Goal: Task Accomplishment & Management: Manage account settings

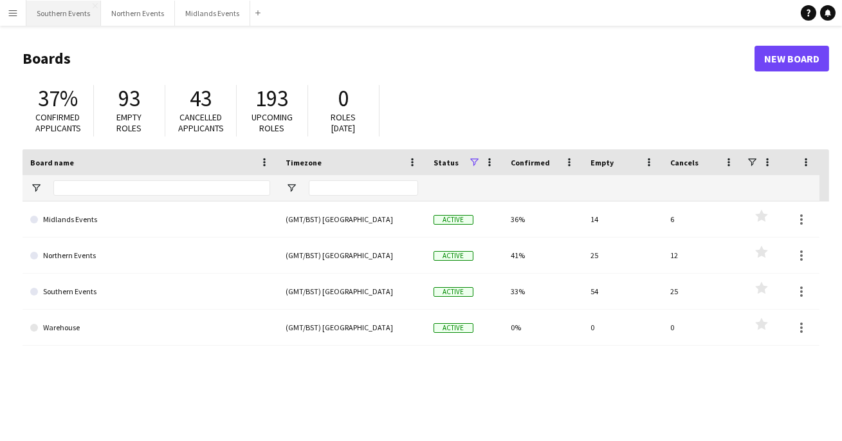
click at [61, 15] on button "Southern Events Close" at bounding box center [63, 13] width 75 height 25
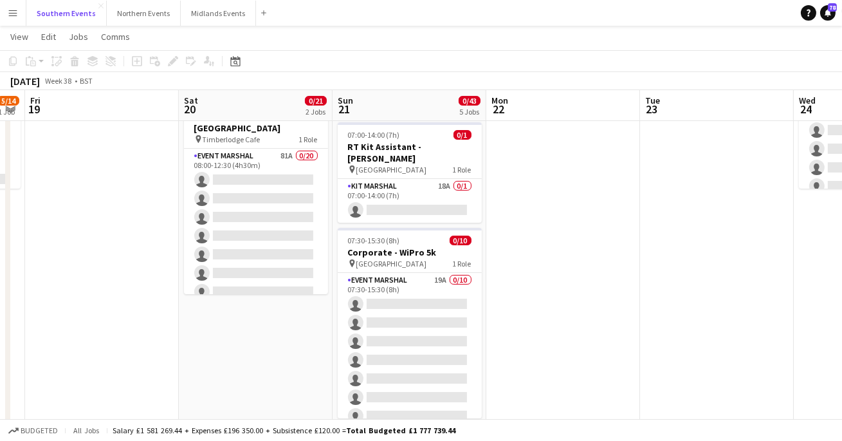
scroll to position [0, 440]
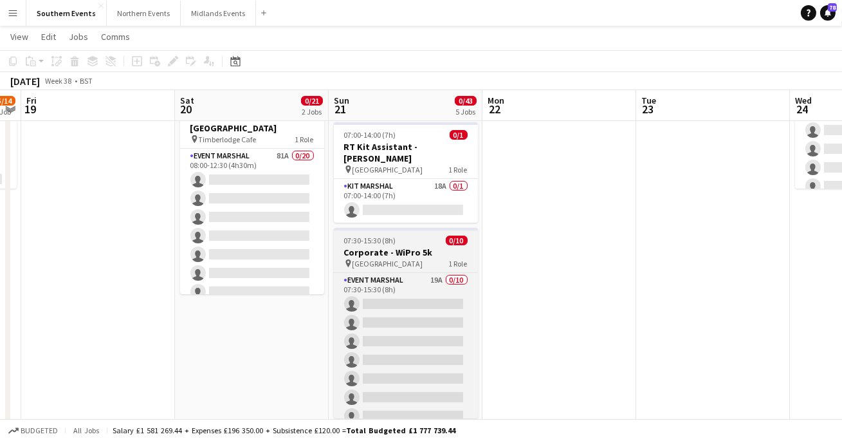
click at [419, 246] on h3 "Corporate - WiPro 5k" at bounding box center [406, 252] width 144 height 12
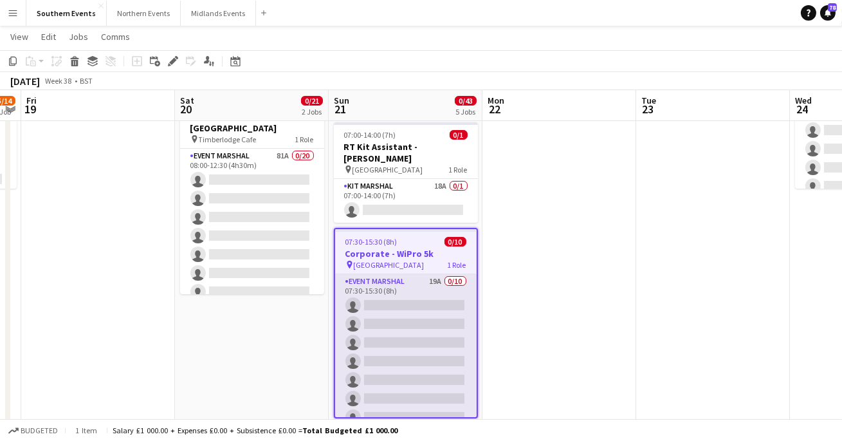
click at [412, 304] on app-card-role "Event Marshal 19A 0/10 07:30-15:30 (8h) single-neutral-actions single-neutral-a…" at bounding box center [405, 380] width 141 height 212
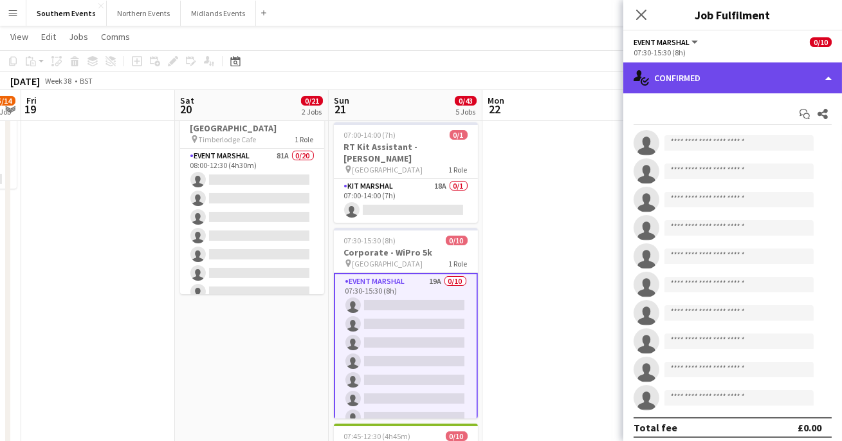
click at [755, 89] on div "single-neutral-actions-check-2 Confirmed" at bounding box center [732, 77] width 219 height 31
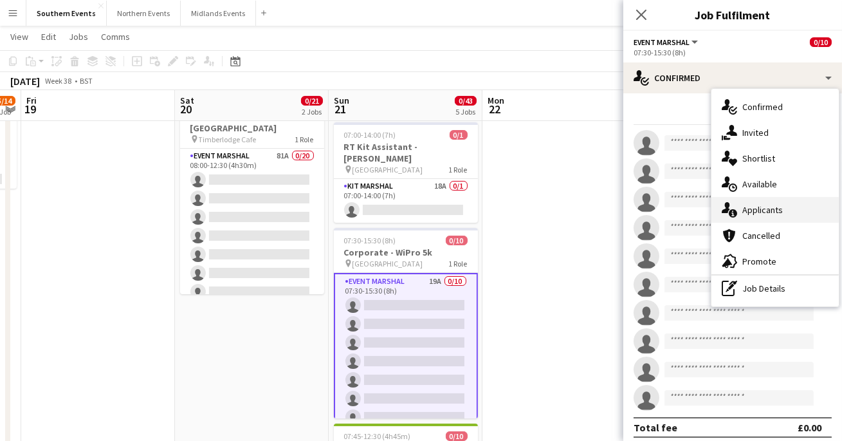
click at [754, 205] on div "single-neutral-actions-information Applicants" at bounding box center [774, 210] width 127 height 26
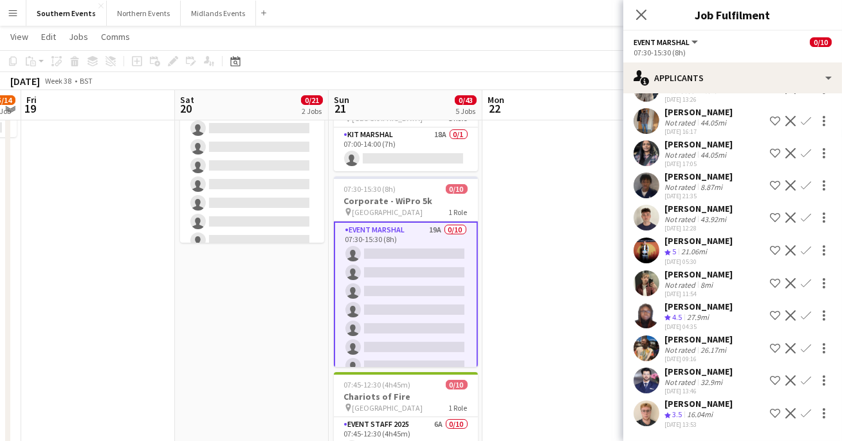
scroll to position [192, 0]
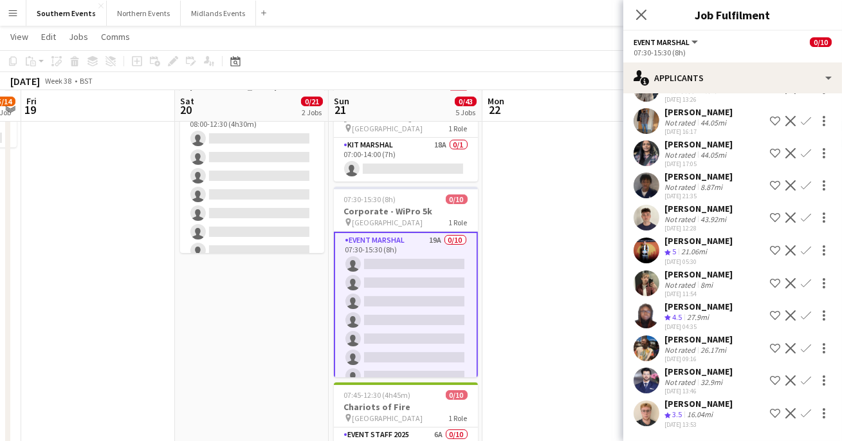
click at [810, 246] on app-icon "Confirm" at bounding box center [806, 250] width 10 height 10
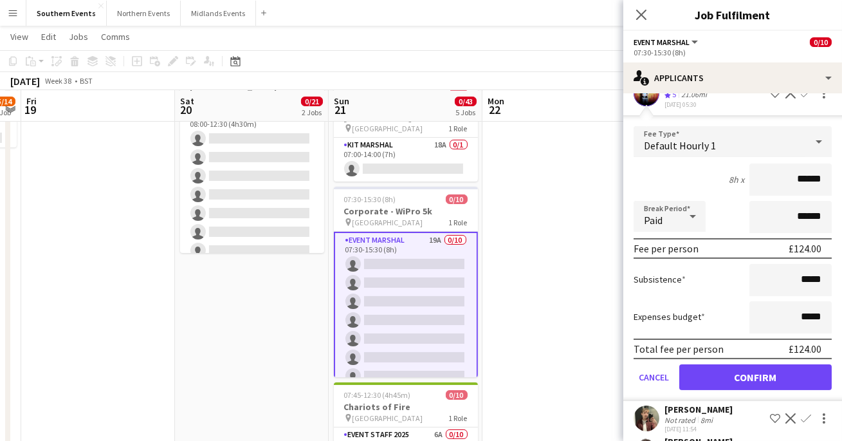
scroll to position [506, 0]
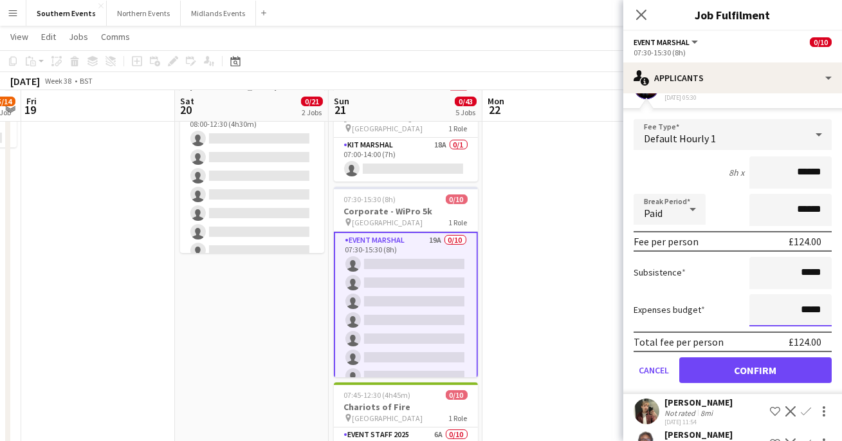
click at [806, 322] on input "*****" at bounding box center [790, 310] width 82 height 32
type input "******"
click at [689, 314] on label "Expenses budget" at bounding box center [668, 310] width 71 height 12
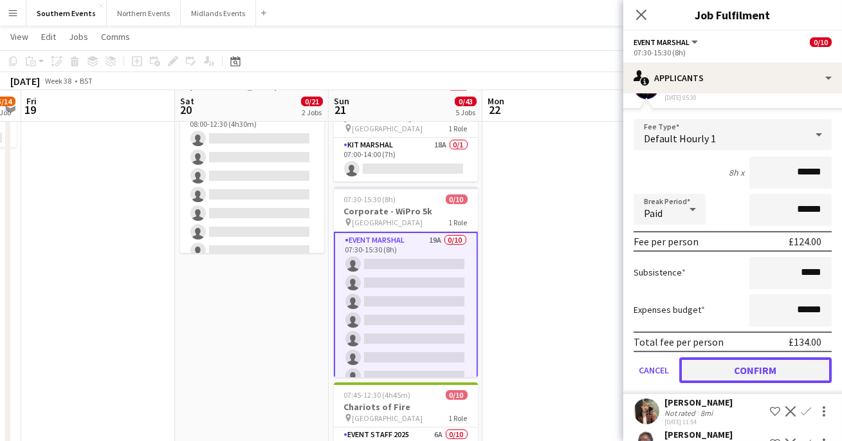
click at [728, 379] on button "Confirm" at bounding box center [755, 370] width 152 height 26
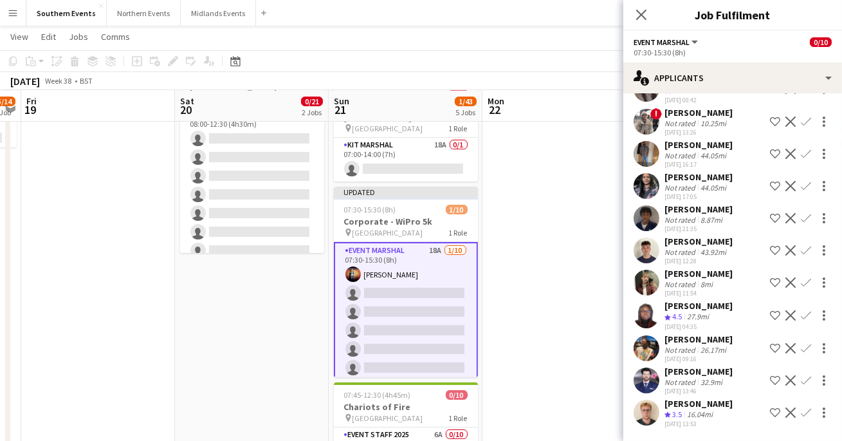
scroll to position [182, 0]
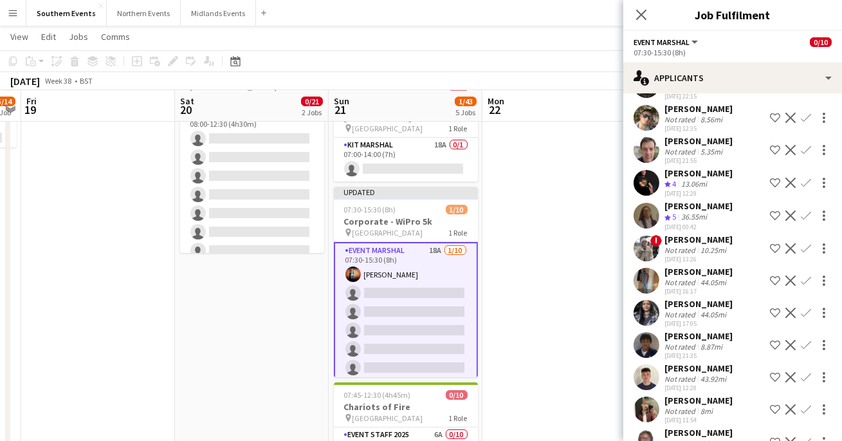
click at [443, 249] on app-card-role "Event Marshal 18A [DATE] 07:30-15:30 (8h) [PERSON_NAME] single-neutral-actions …" at bounding box center [406, 349] width 144 height 214
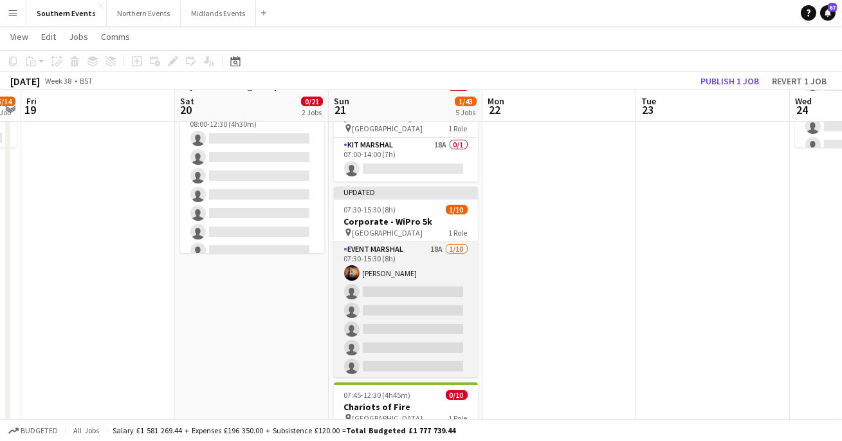
click at [420, 258] on app-card-role "Event Marshal 18A [DATE] 07:30-15:30 (8h) [PERSON_NAME] single-neutral-actions …" at bounding box center [406, 348] width 144 height 212
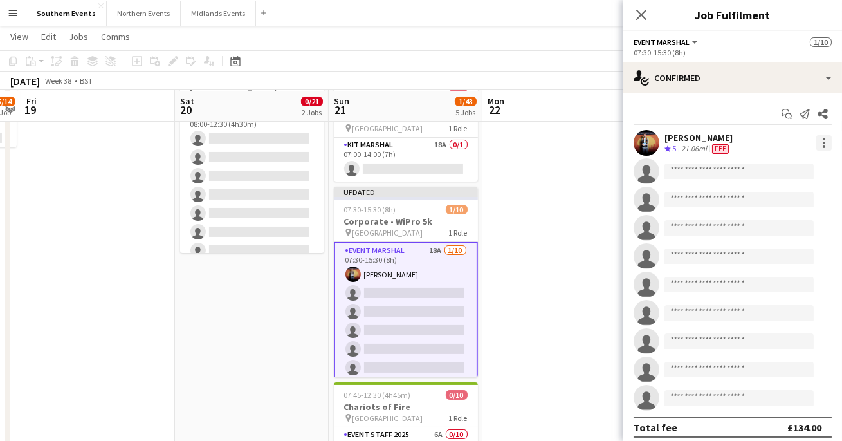
click at [825, 141] on div at bounding box center [823, 142] width 15 height 15
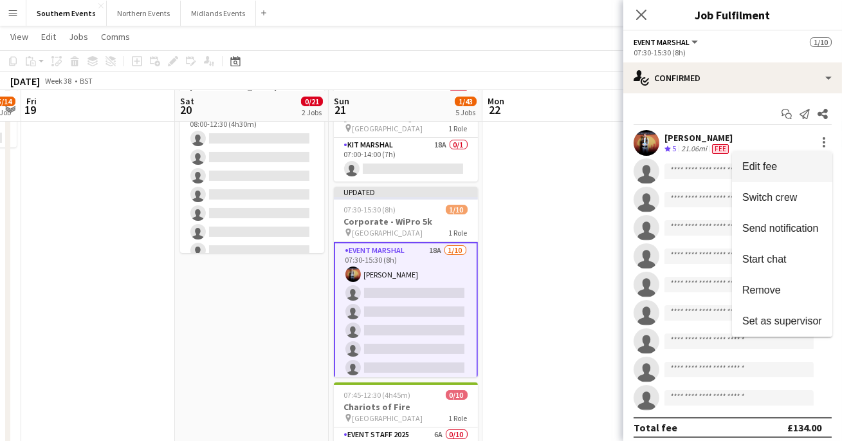
click at [795, 167] on span "Edit fee" at bounding box center [782, 167] width 80 height 12
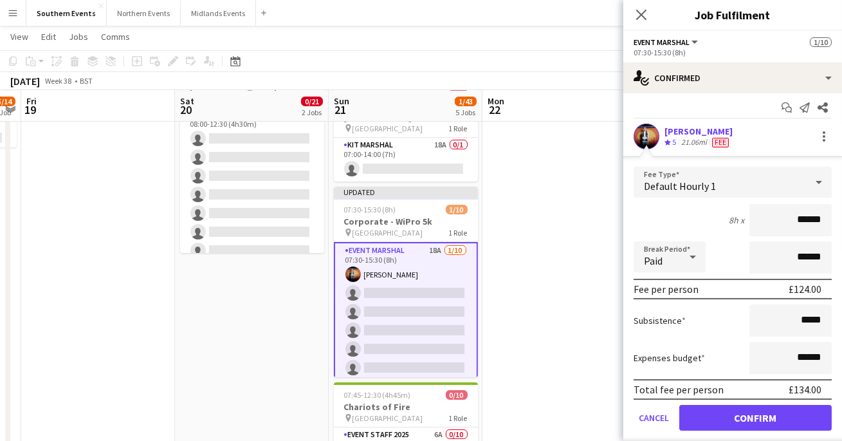
scroll to position [0, 0]
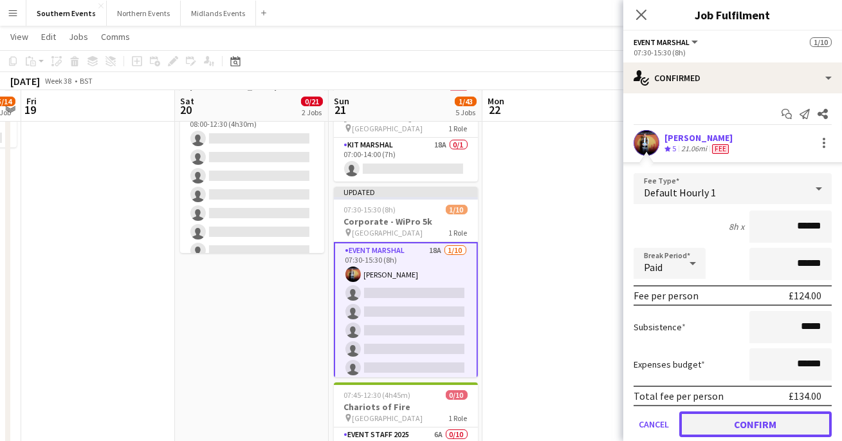
click at [724, 417] on button "Confirm" at bounding box center [755, 424] width 152 height 26
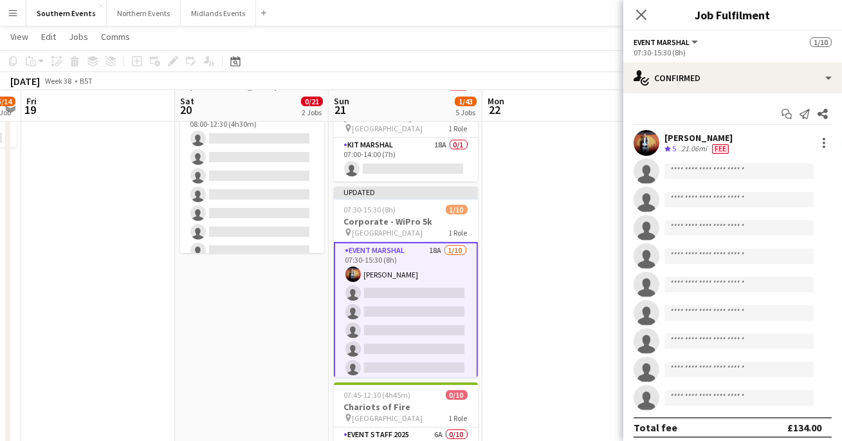
click at [546, 279] on app-date-cell at bounding box center [559, 374] width 154 height 844
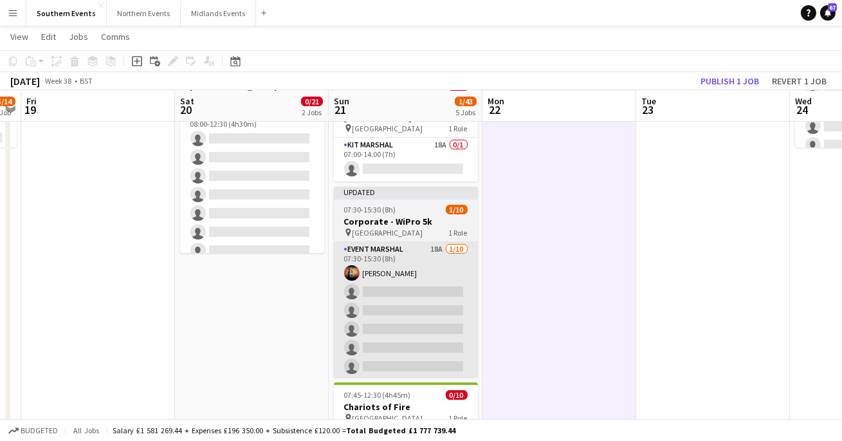
click at [454, 242] on app-card-role "Event Marshal 18A [DATE] 07:30-15:30 (8h) [PERSON_NAME] single-neutral-actions …" at bounding box center [406, 348] width 144 height 212
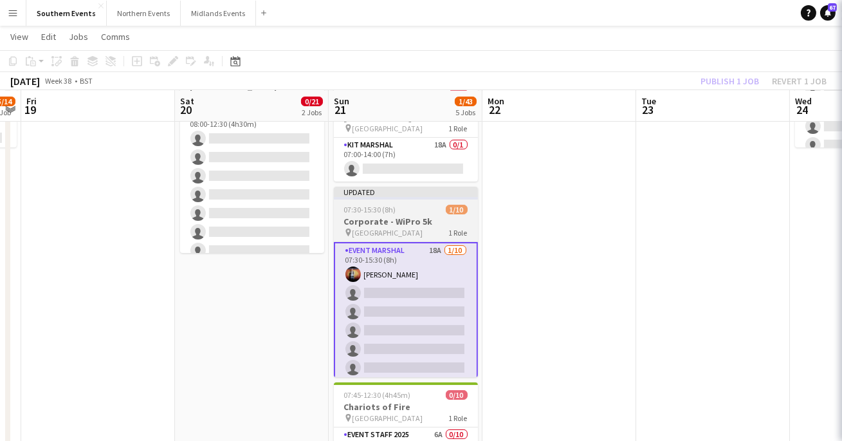
click at [432, 215] on h3 "Corporate - WiPro 5k" at bounding box center [406, 221] width 144 height 12
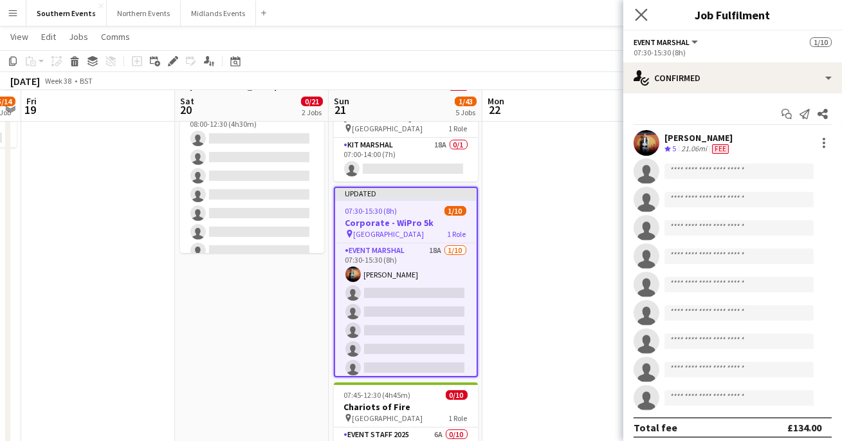
click at [641, 6] on app-icon "Close pop-in" at bounding box center [641, 15] width 19 height 19
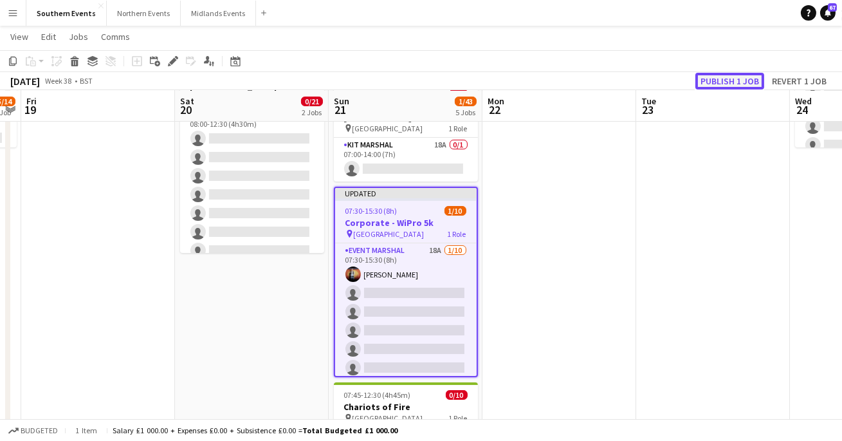
click at [722, 73] on button "Publish 1 job" at bounding box center [729, 81] width 69 height 17
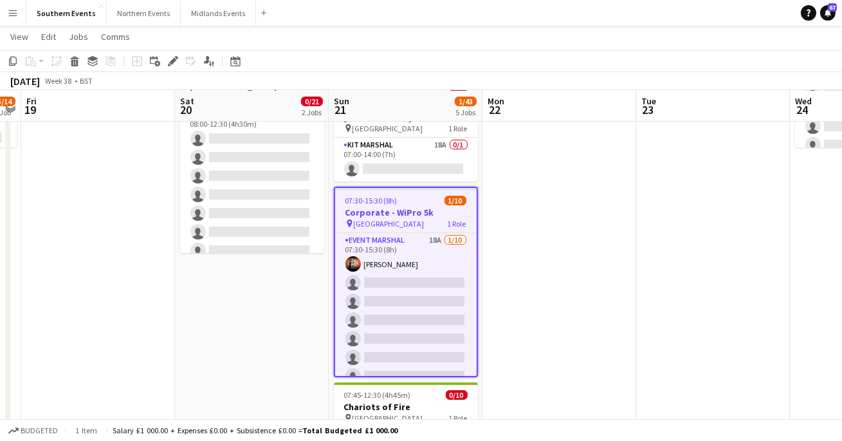
click at [390, 219] on span "[GEOGRAPHIC_DATA]" at bounding box center [389, 224] width 71 height 10
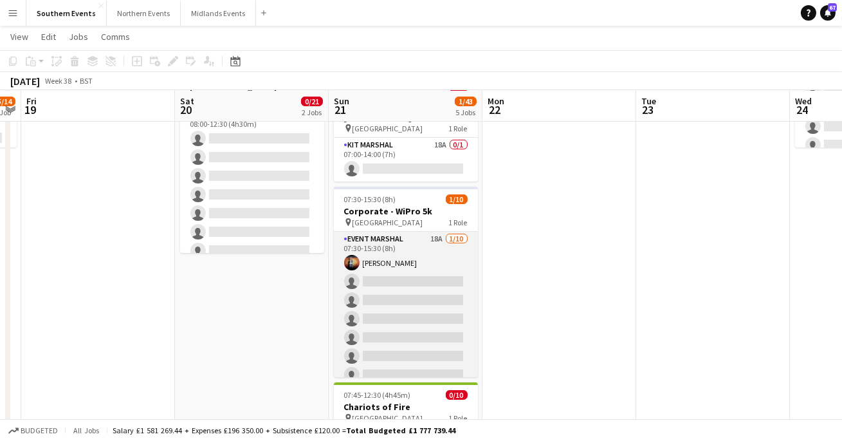
click at [397, 250] on app-card-role "Event Marshal 18A [DATE] 07:30-15:30 (8h) [PERSON_NAME] single-neutral-actions …" at bounding box center [406, 338] width 144 height 212
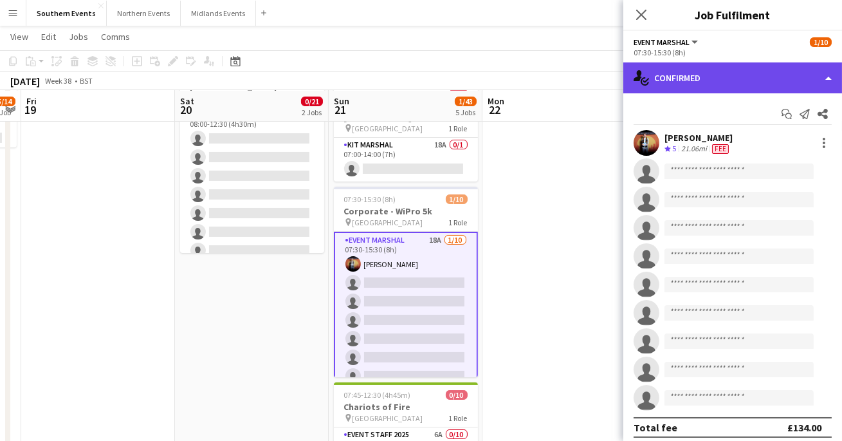
click at [818, 82] on div "single-neutral-actions-check-2 Confirmed" at bounding box center [732, 77] width 219 height 31
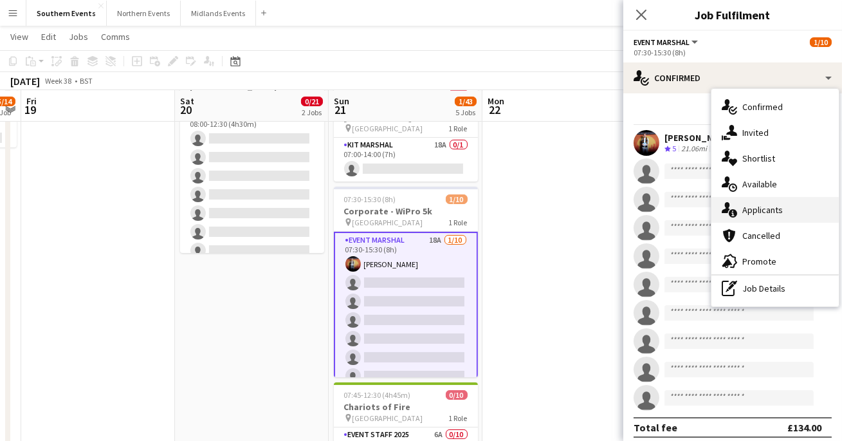
click at [772, 218] on div "single-neutral-actions-information Applicants" at bounding box center [774, 210] width 127 height 26
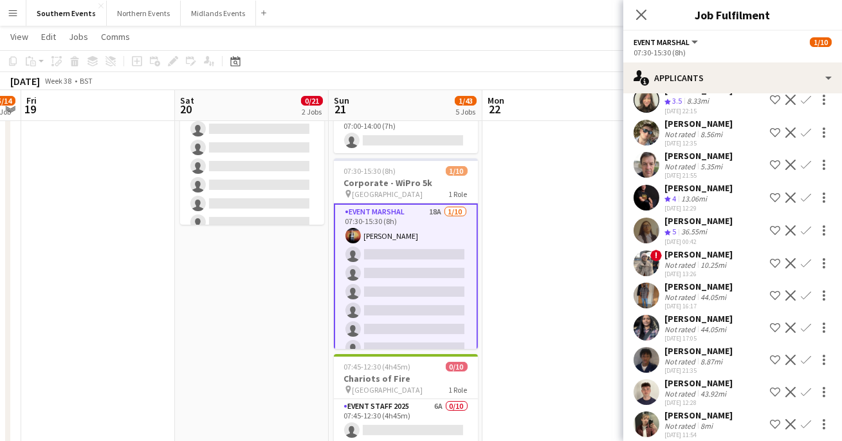
scroll to position [165, 0]
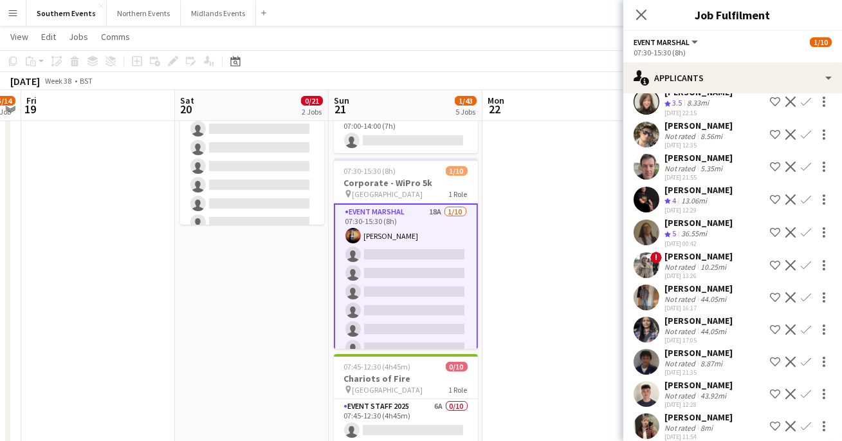
click at [812, 235] on button "Confirm" at bounding box center [805, 231] width 15 height 15
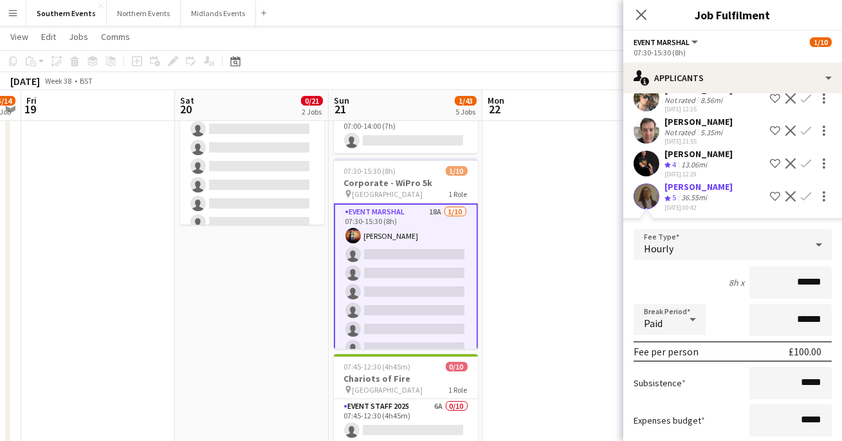
scroll to position [212, 0]
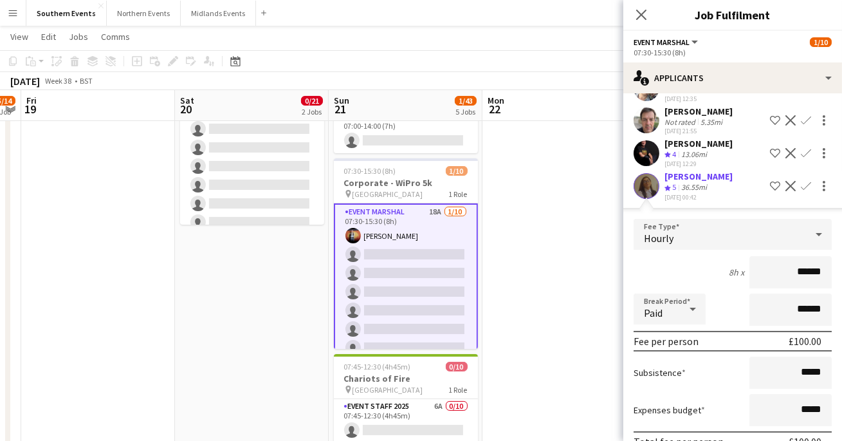
click at [806, 269] on input "******" at bounding box center [790, 272] width 82 height 32
type input "******"
click at [711, 266] on div "8h x ******" at bounding box center [732, 272] width 198 height 32
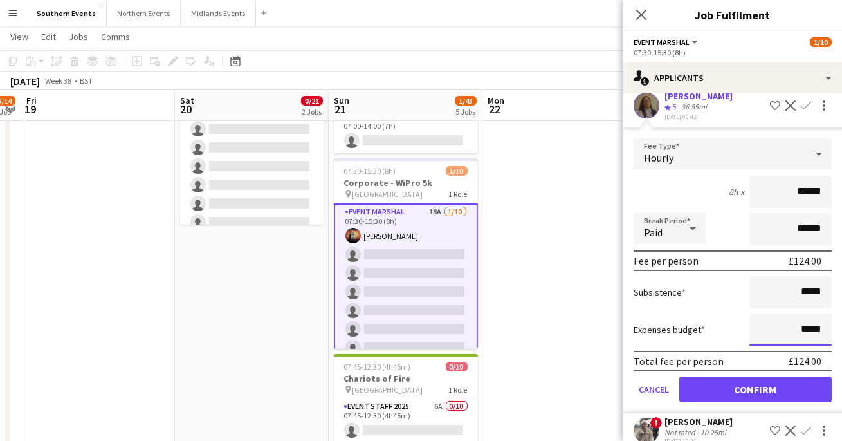
click at [802, 328] on input "*****" at bounding box center [790, 329] width 82 height 32
type input "******"
click at [717, 298] on div "Subsistence *****" at bounding box center [732, 292] width 198 height 32
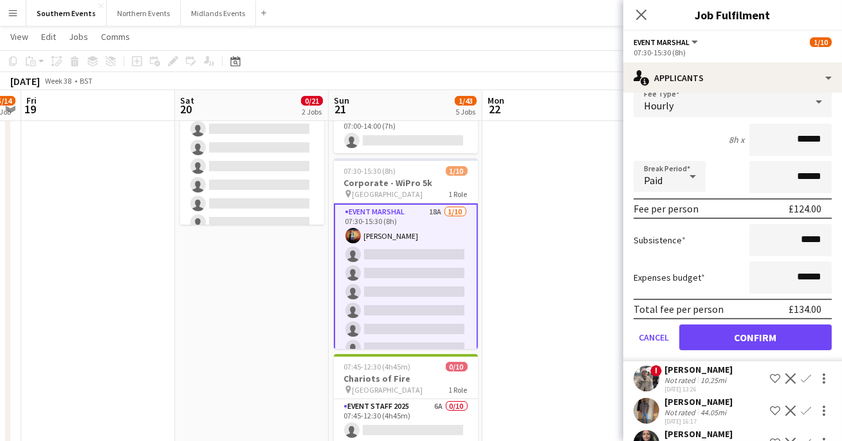
scroll to position [347, 0]
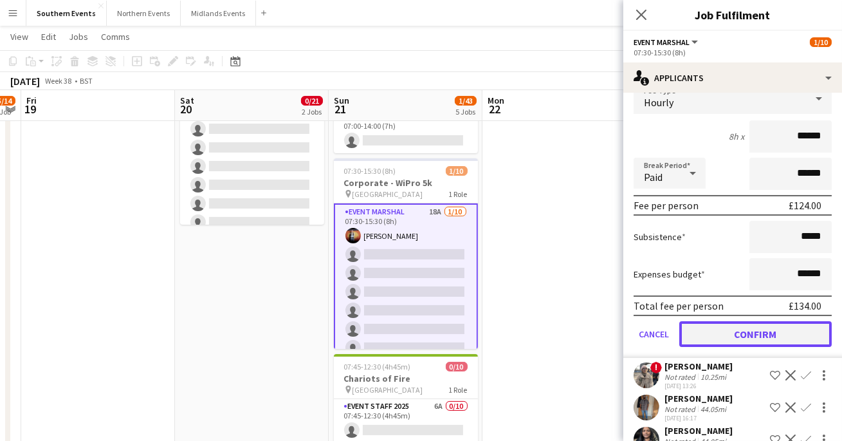
click at [750, 327] on button "Confirm" at bounding box center [755, 334] width 152 height 26
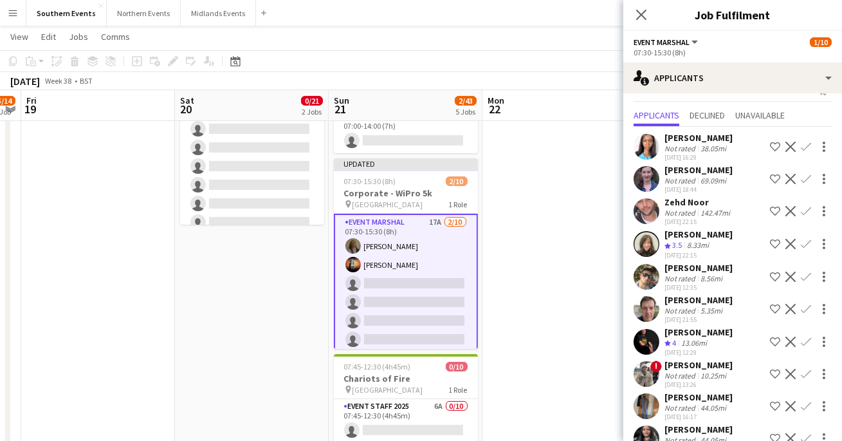
click at [448, 277] on app-card-role "Event Marshal 17A [DATE] 07:30-15:30 (8h) [PERSON_NAME] [PERSON_NAME] single-ne…" at bounding box center [406, 321] width 144 height 214
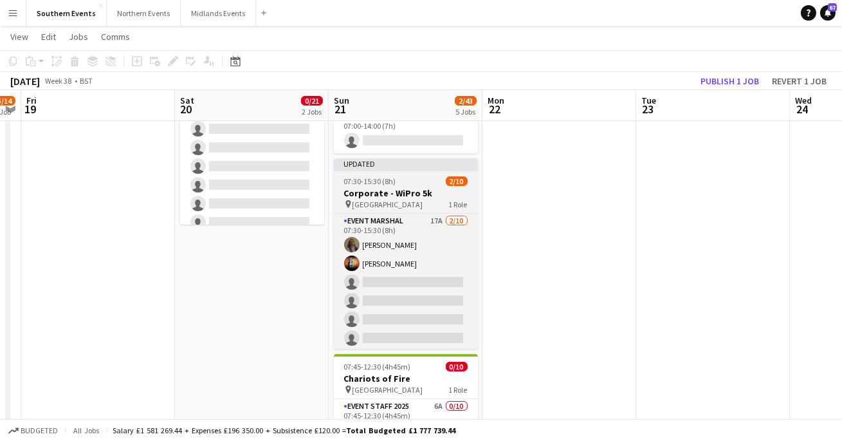
click at [423, 199] on div "pin Ascot Racecourse 1 Role" at bounding box center [406, 204] width 144 height 10
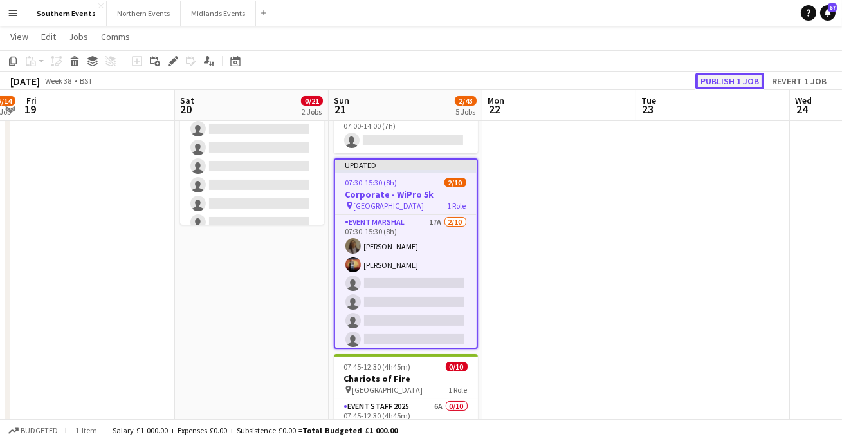
click at [723, 82] on button "Publish 1 job" at bounding box center [729, 81] width 69 height 17
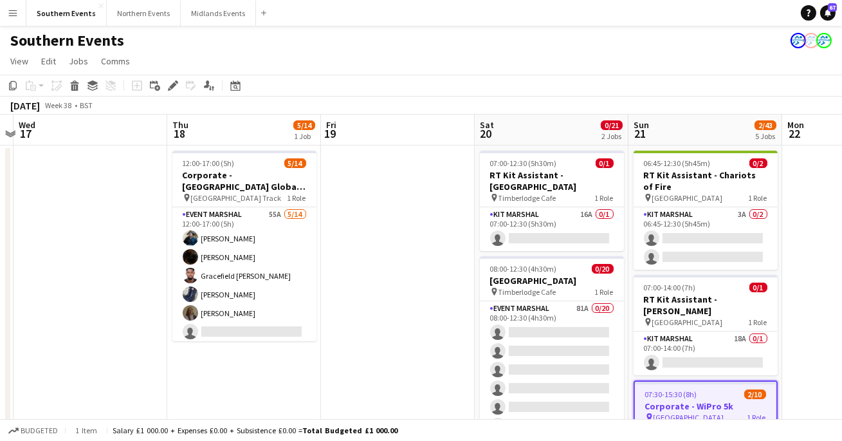
scroll to position [0, 278]
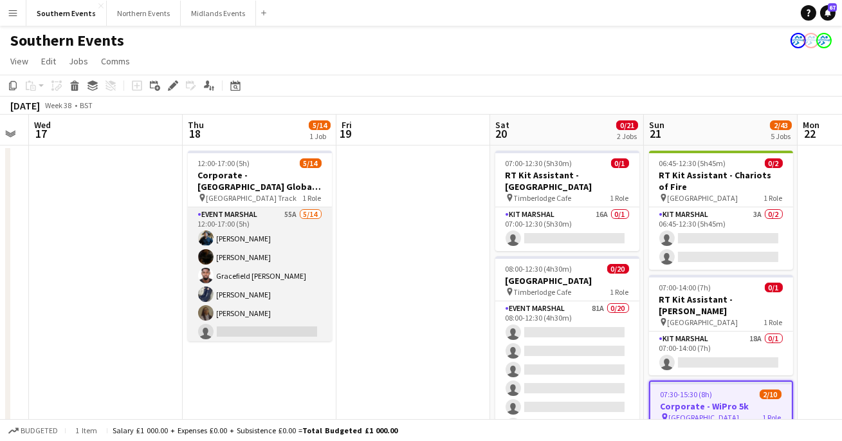
click at [250, 259] on app-card-role "Event Marshal 55A [DATE] 12:00-17:00 (5h) [PERSON_NAME] [PERSON_NAME] Gracefiel…" at bounding box center [260, 350] width 144 height 286
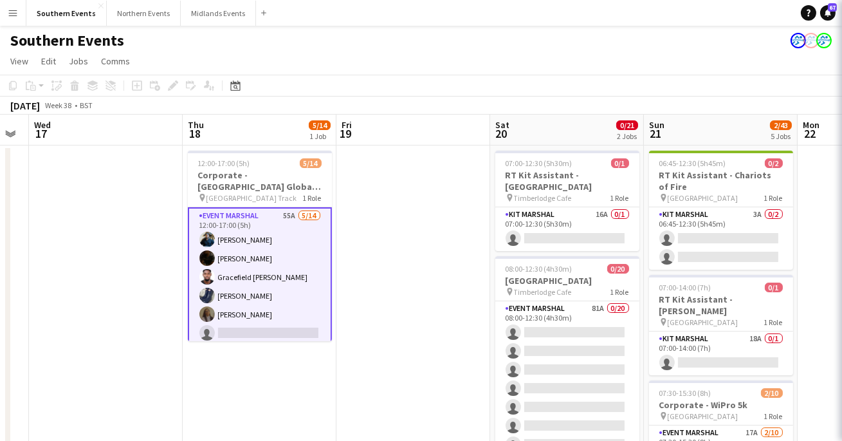
scroll to position [0, 278]
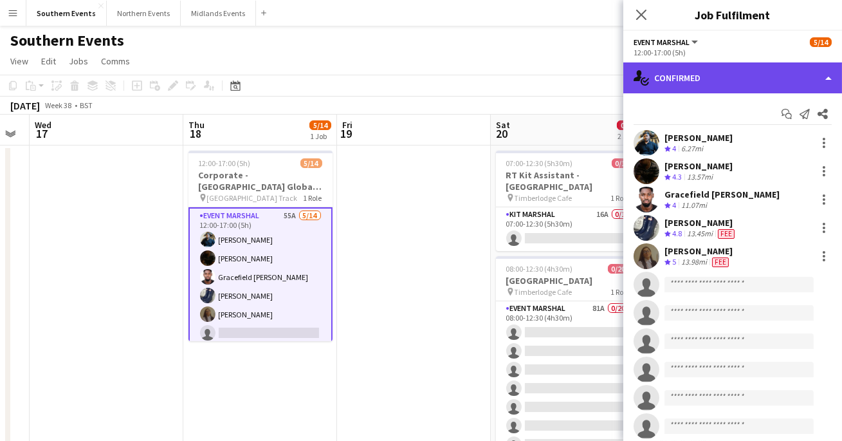
click at [830, 71] on div "single-neutral-actions-check-2 Confirmed" at bounding box center [732, 77] width 219 height 31
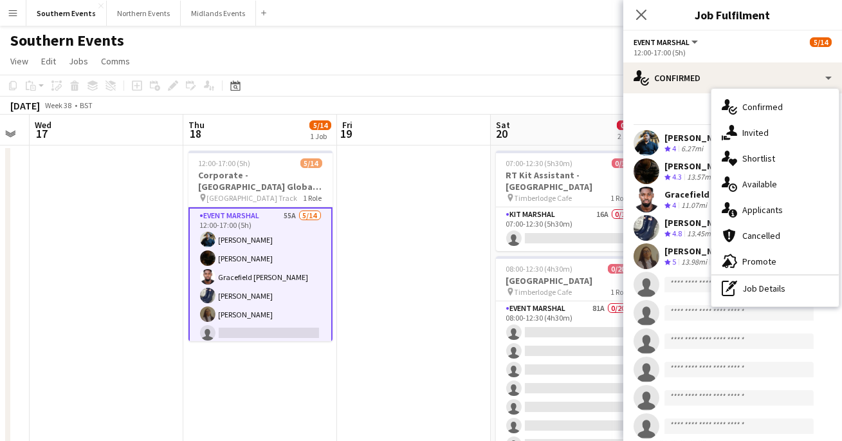
click at [666, 122] on div "Start chat Send notification Share" at bounding box center [732, 114] width 198 height 21
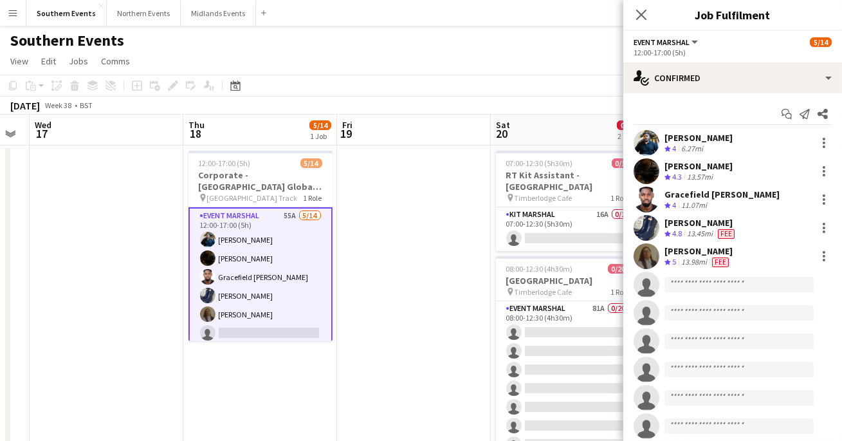
click at [695, 169] on div "[PERSON_NAME]" at bounding box center [698, 166] width 68 height 12
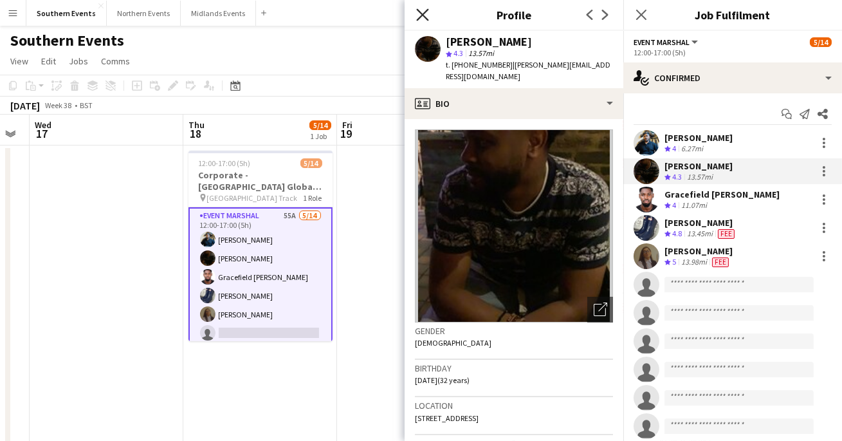
click at [419, 14] on icon "Close pop-in" at bounding box center [422, 14] width 12 height 12
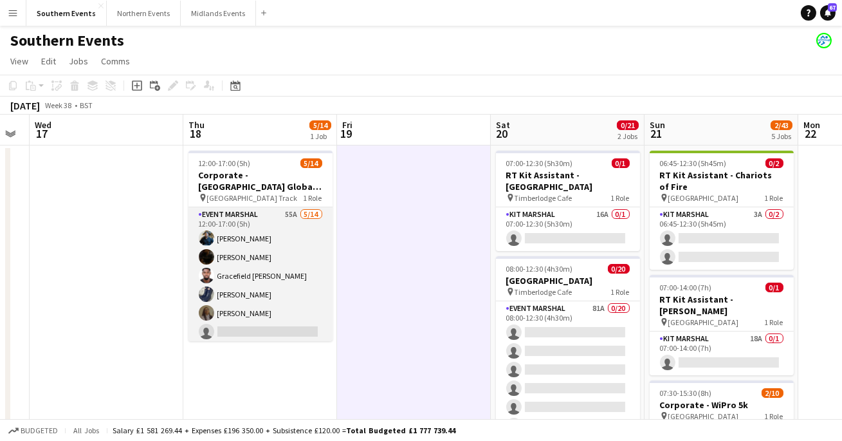
click at [247, 260] on app-card-role "Event Marshal 55A [DATE] 12:00-17:00 (5h) [PERSON_NAME] [PERSON_NAME] Gracefiel…" at bounding box center [260, 350] width 144 height 286
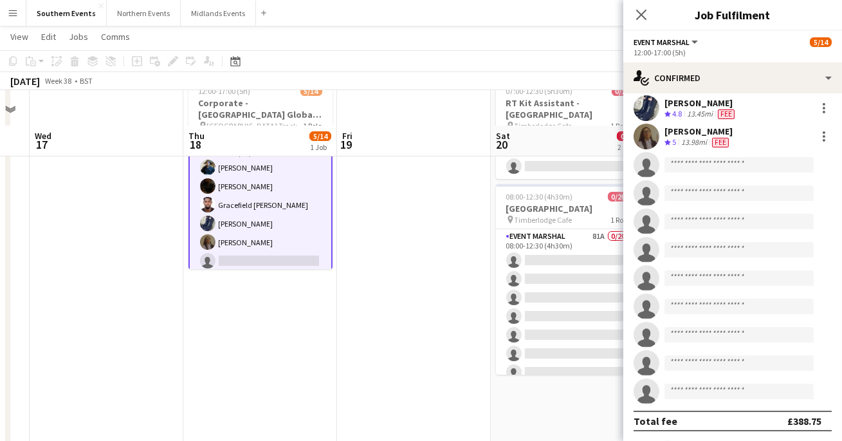
scroll to position [122, 0]
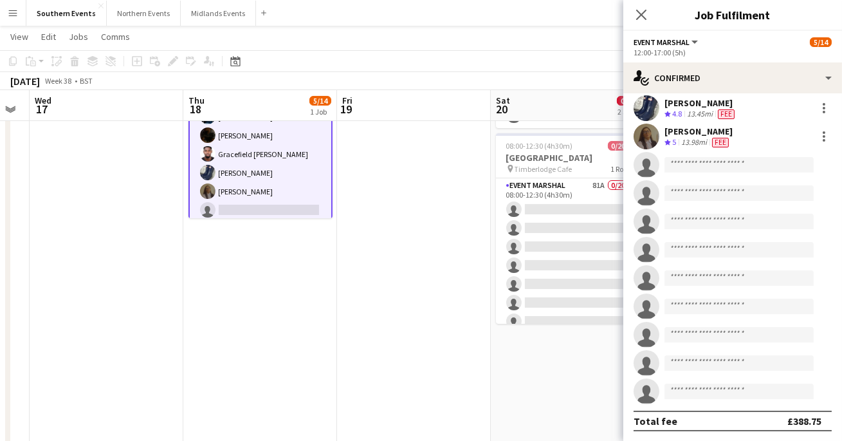
click at [417, 208] on app-date-cell at bounding box center [414, 445] width 154 height 844
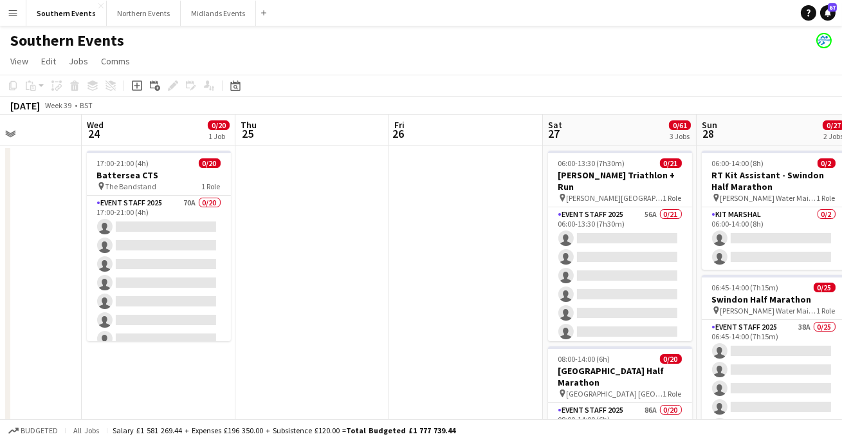
scroll to position [0, 444]
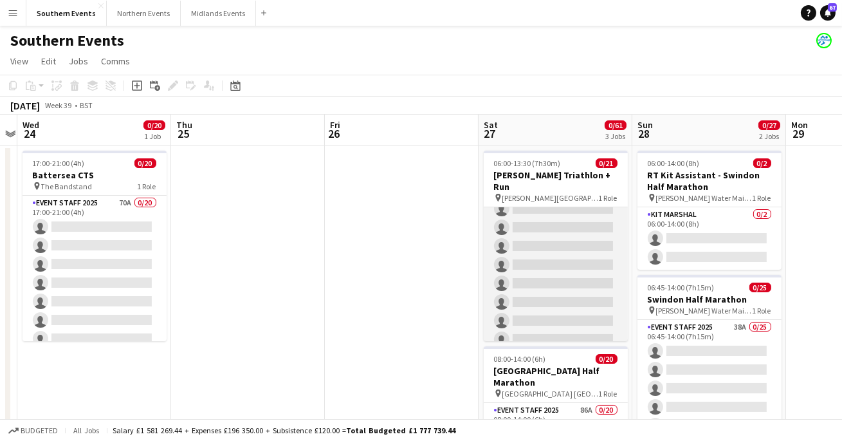
click at [547, 249] on app-card-role "Event Staff 2025 56A 0/21 06:00-13:30 (7h30m) single-neutral-actions single-neu…" at bounding box center [556, 311] width 144 height 417
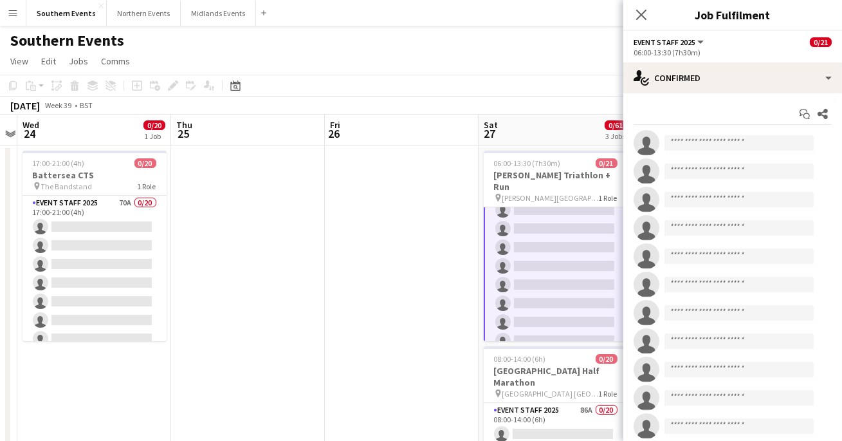
scroll to position [105, 0]
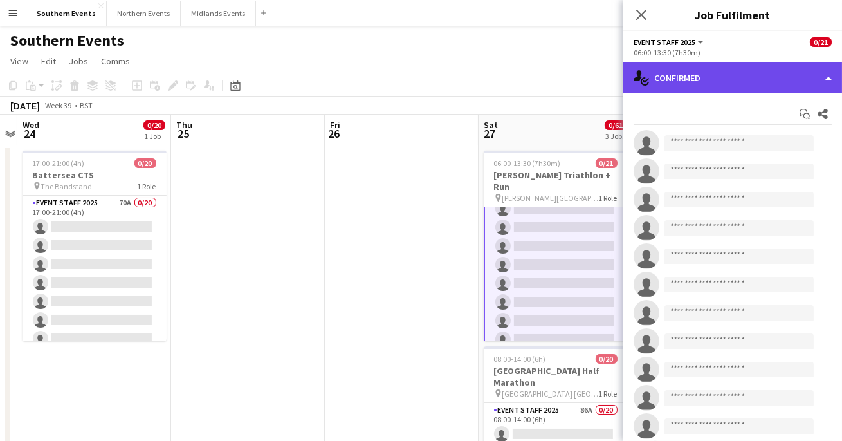
click at [709, 83] on div "single-neutral-actions-check-2 Confirmed" at bounding box center [732, 77] width 219 height 31
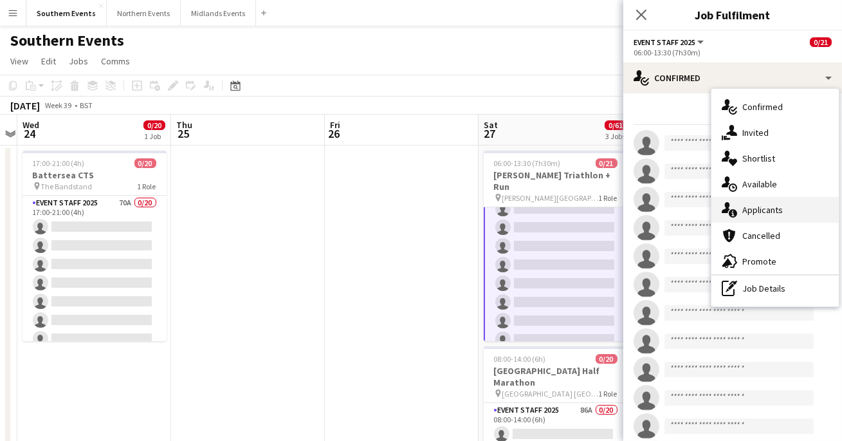
click at [751, 211] on div "single-neutral-actions-information Applicants" at bounding box center [774, 210] width 127 height 26
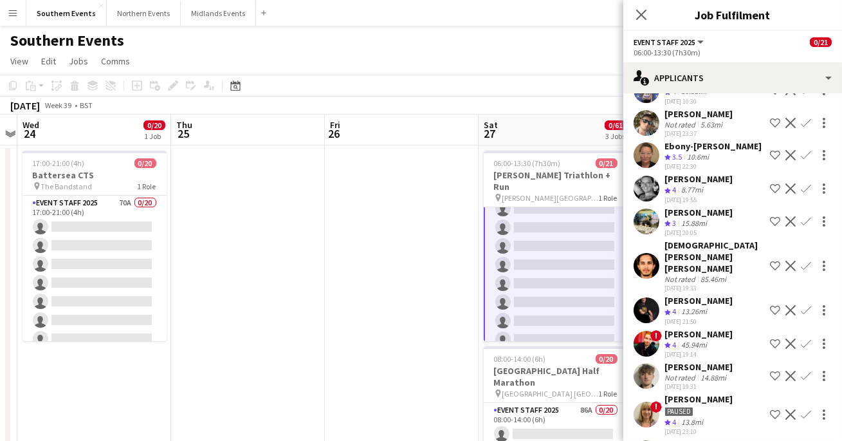
scroll to position [563, 0]
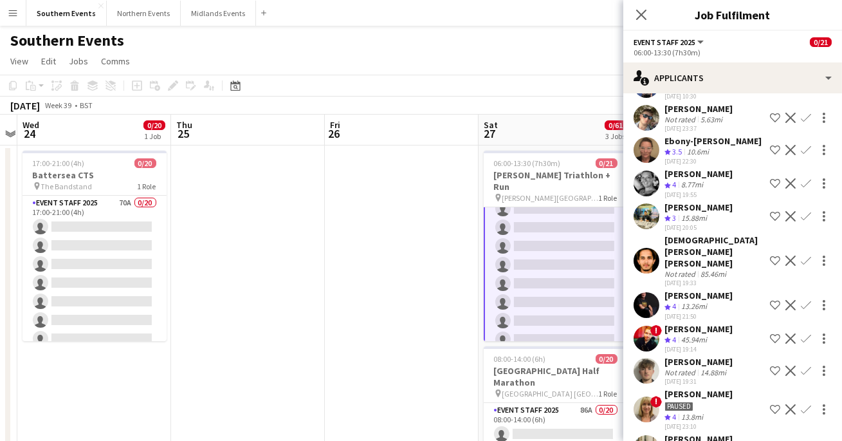
click at [649, 325] on app-user-avatar at bounding box center [646, 338] width 26 height 26
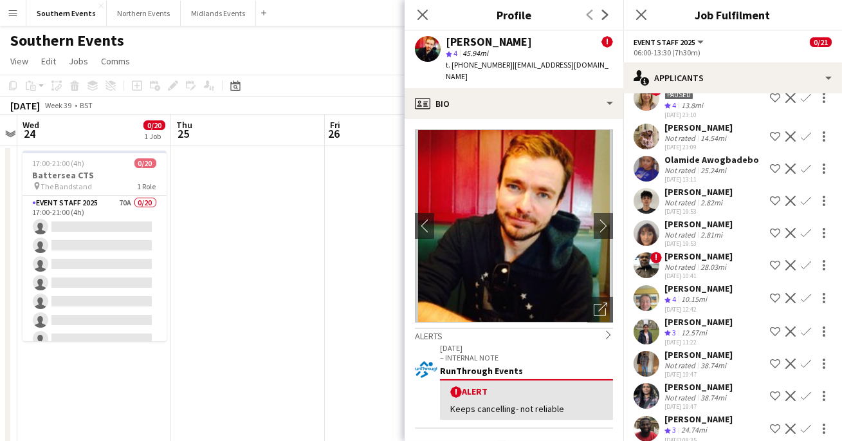
scroll to position [880, 0]
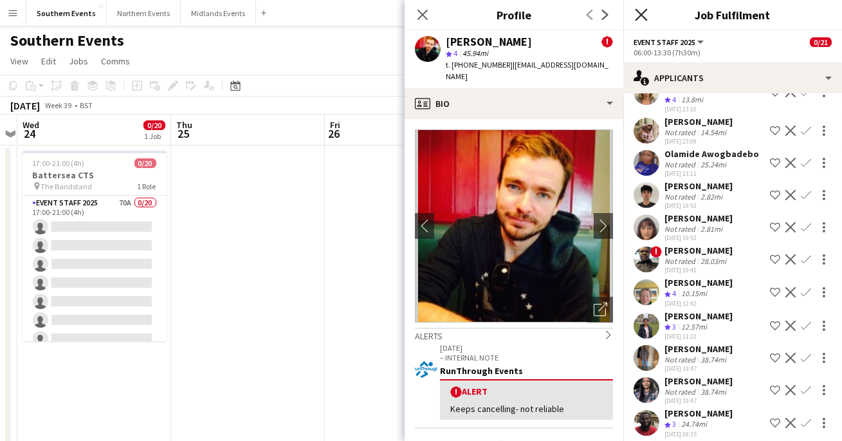
click at [641, 19] on icon "Close pop-in" at bounding box center [641, 14] width 12 height 12
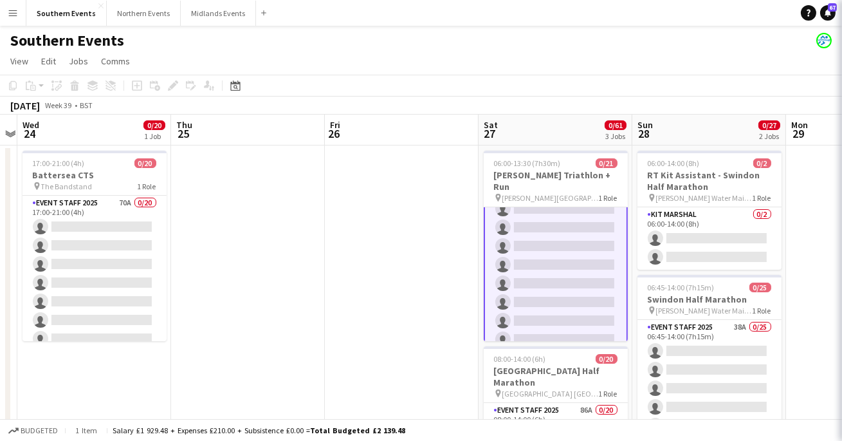
scroll to position [0, 0]
click at [10, 15] on app-icon "Menu" at bounding box center [13, 13] width 10 height 10
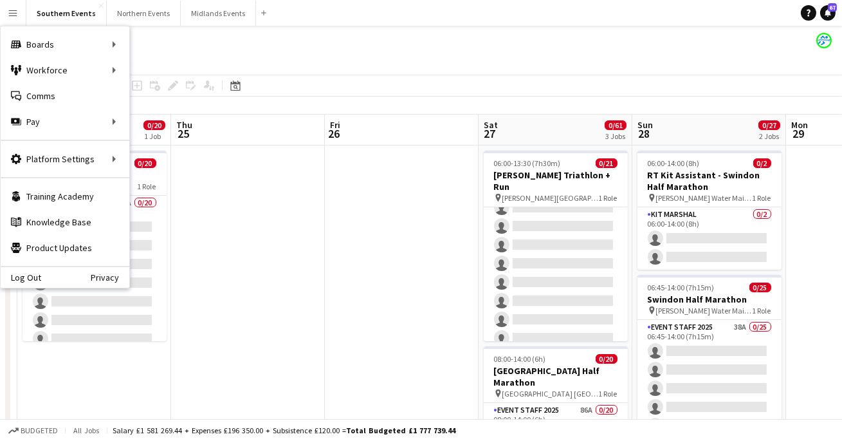
scroll to position [104, 0]
click at [147, 68] on link "My Workforce" at bounding box center [194, 70] width 129 height 26
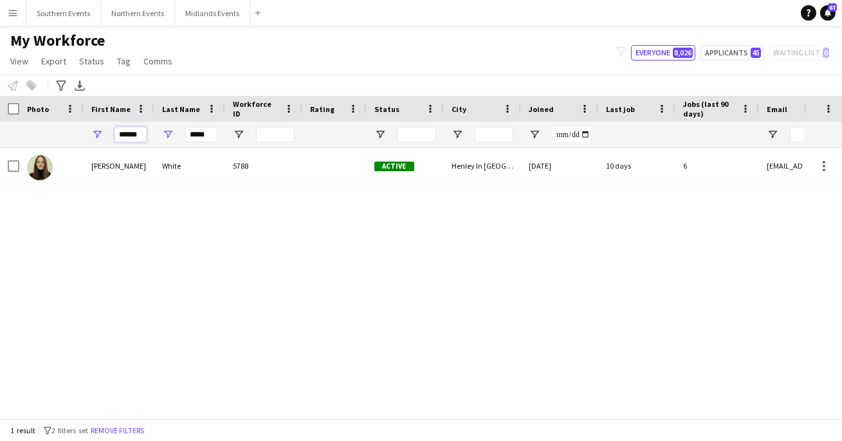
click at [134, 133] on input "******" at bounding box center [130, 134] width 32 height 15
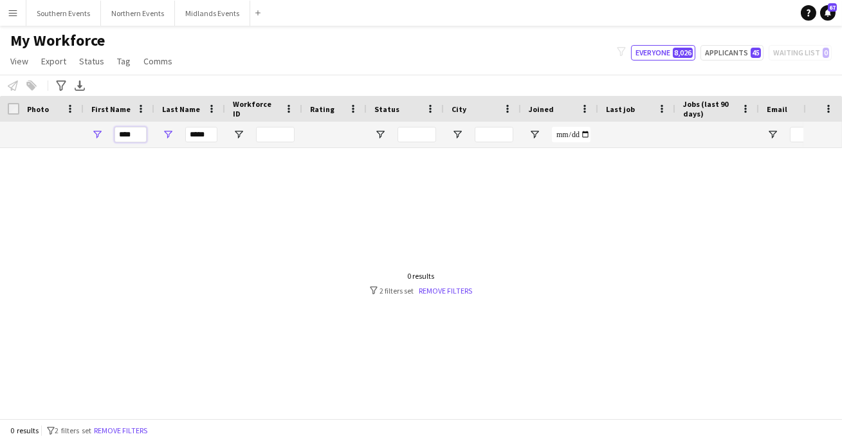
type input "****"
click at [205, 134] on input "*****" at bounding box center [201, 134] width 32 height 15
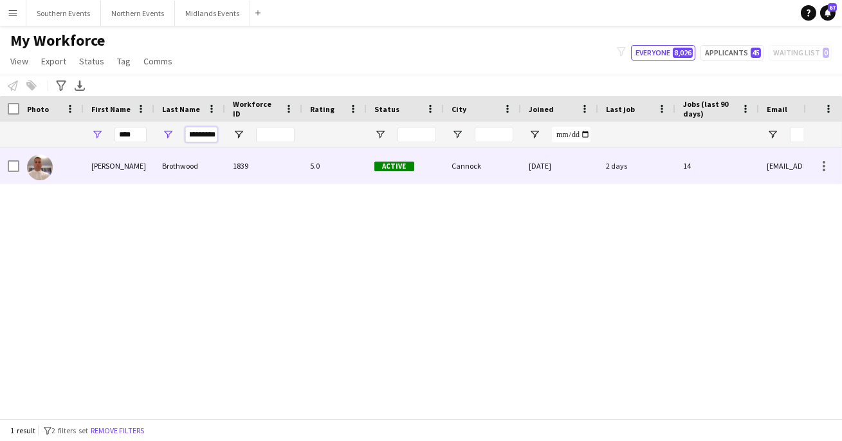
type input "*********"
click at [174, 176] on div "Brothwood" at bounding box center [189, 165] width 71 height 35
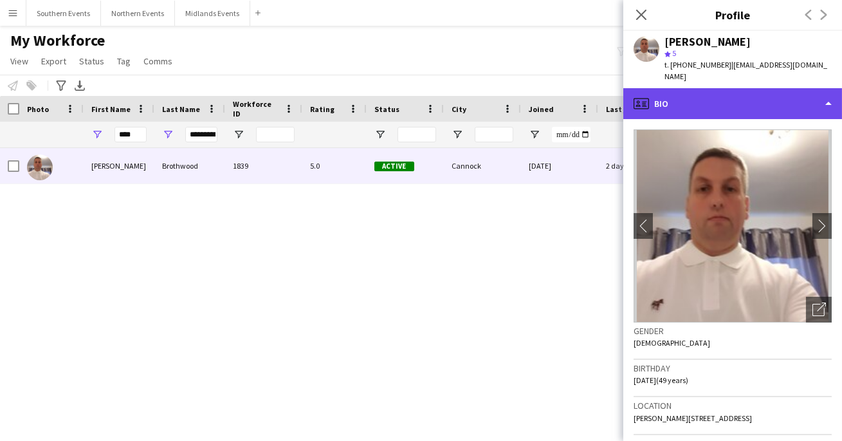
click at [758, 93] on div "profile Bio" at bounding box center [732, 103] width 219 height 31
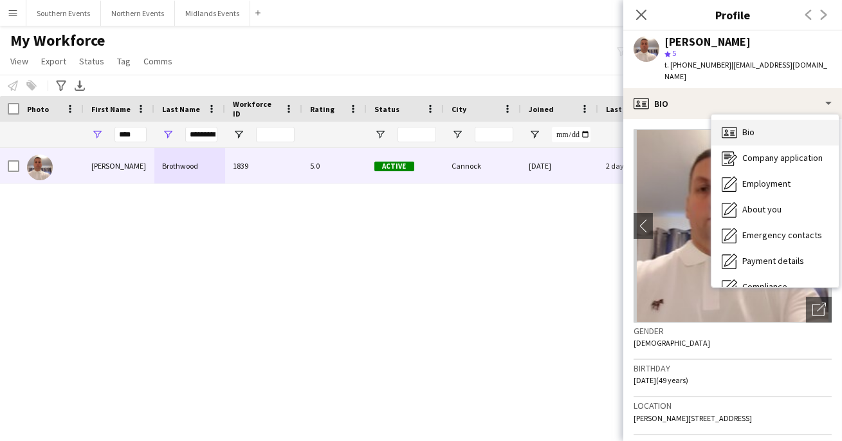
click at [755, 120] on div "Bio Bio" at bounding box center [774, 133] width 127 height 26
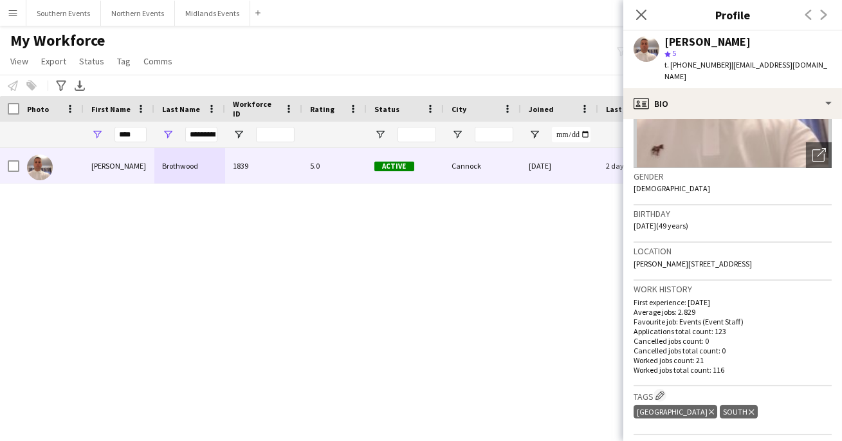
scroll to position [161, 0]
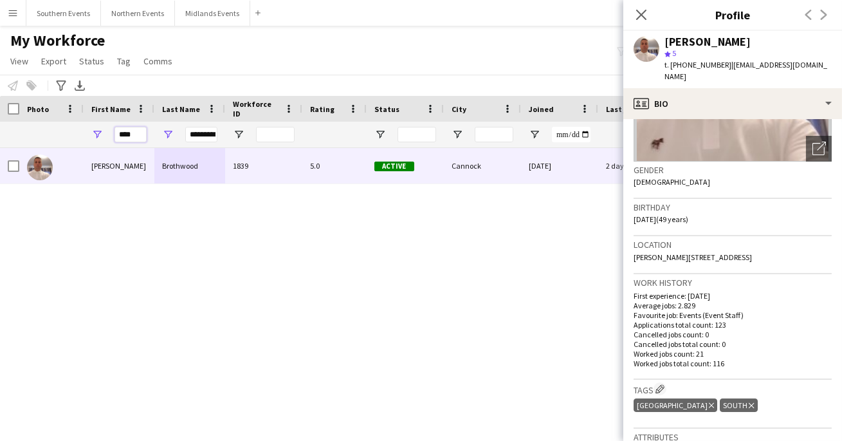
click at [128, 131] on input "****" at bounding box center [130, 134] width 32 height 15
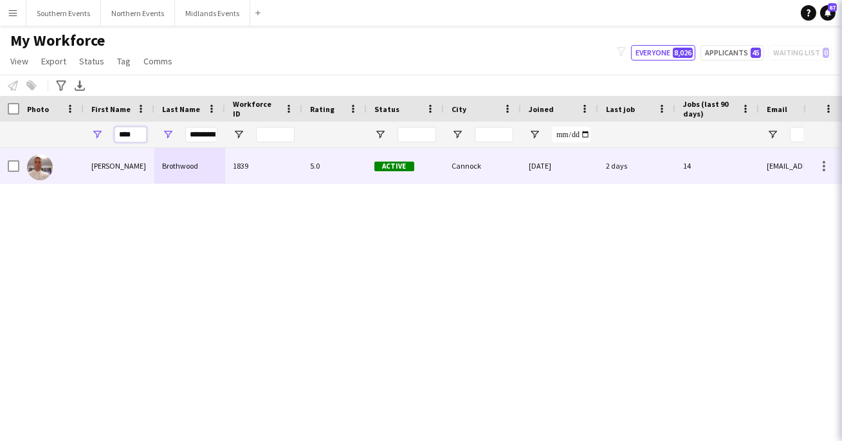
type input "****"
click at [199, 129] on input "*********" at bounding box center [201, 134] width 32 height 15
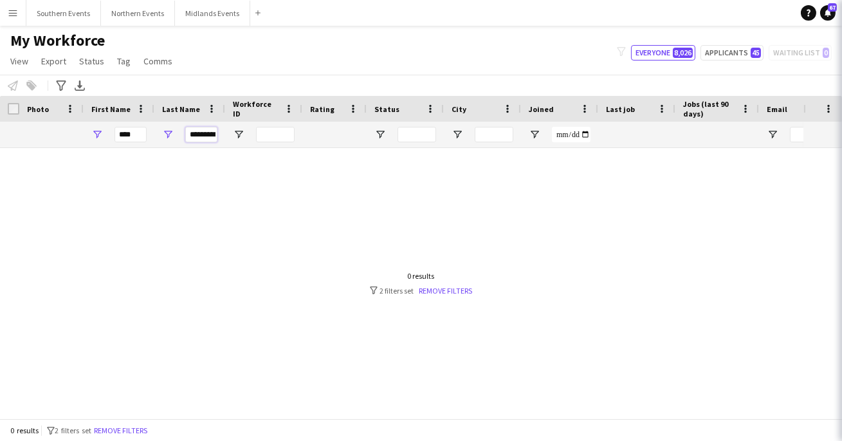
click at [199, 129] on input "*********" at bounding box center [201, 134] width 32 height 15
type input "******"
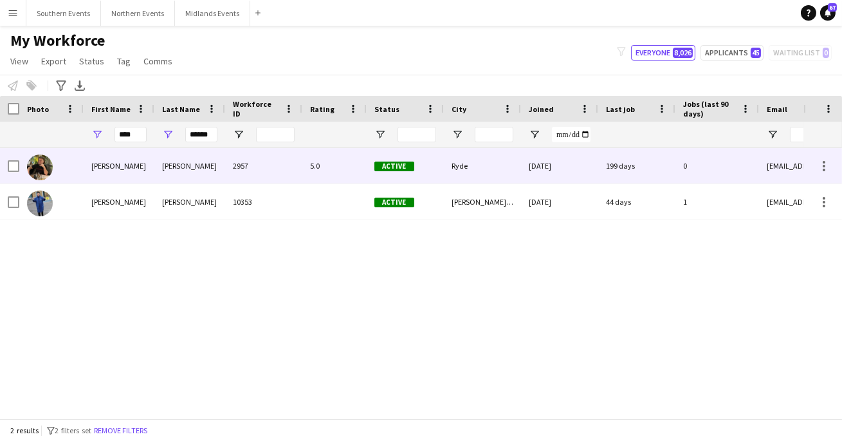
click at [105, 166] on div "[PERSON_NAME]" at bounding box center [119, 165] width 71 height 35
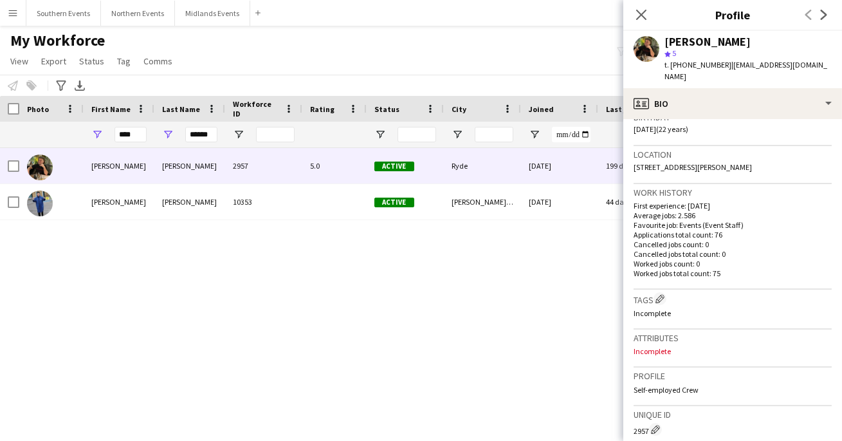
scroll to position [247, 0]
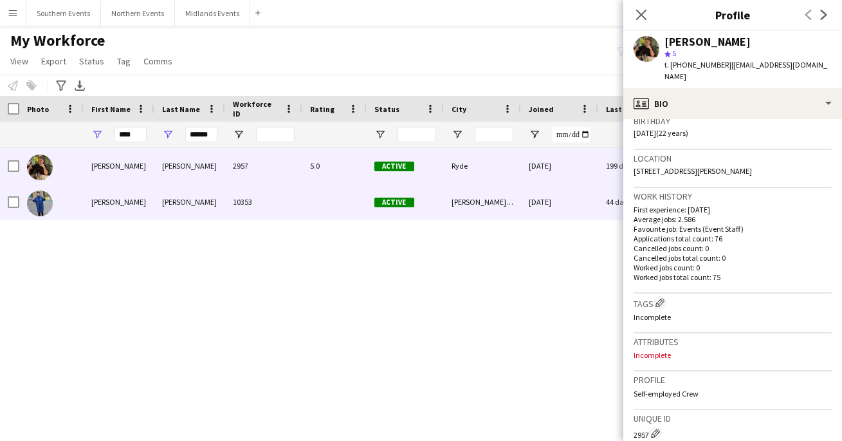
click at [479, 212] on div "[PERSON_NAME][GEOGRAPHIC_DATA]" at bounding box center [482, 201] width 77 height 35
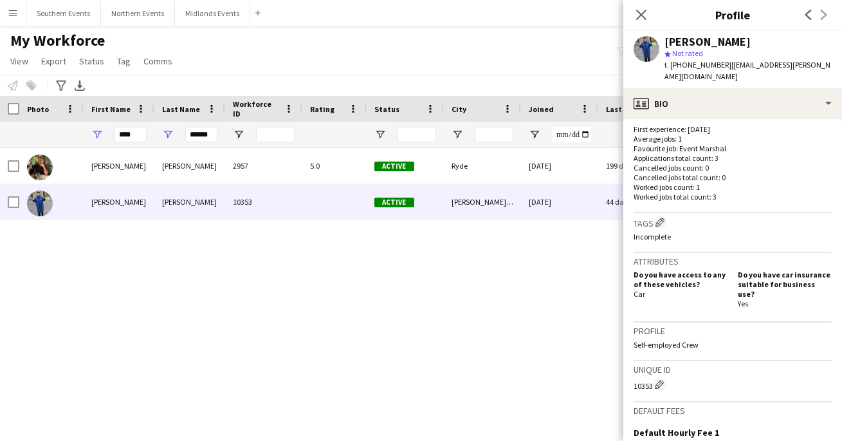
scroll to position [323, 0]
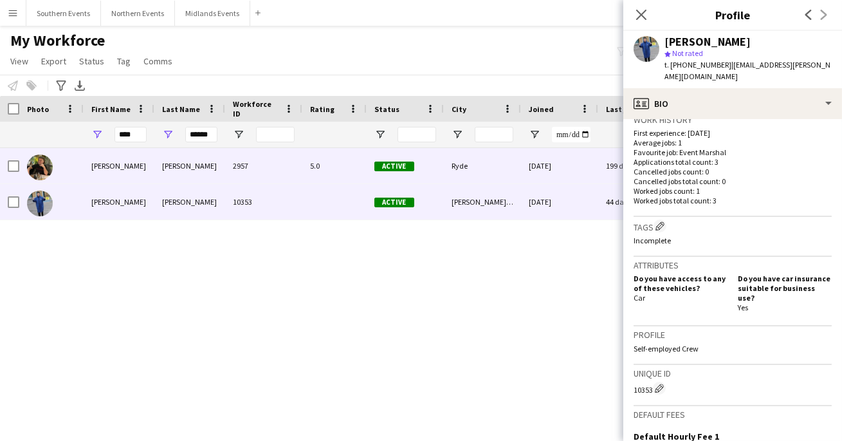
click at [448, 167] on div "Ryde" at bounding box center [482, 165] width 77 height 35
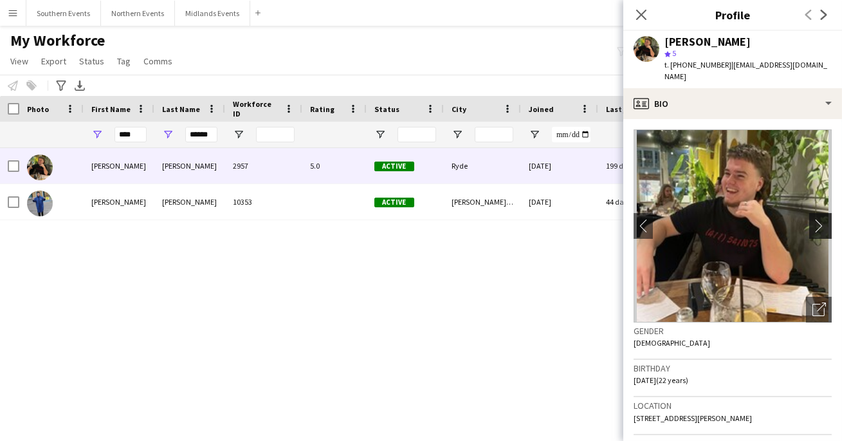
click at [820, 219] on app-icon "chevron-right" at bounding box center [822, 226] width 20 height 14
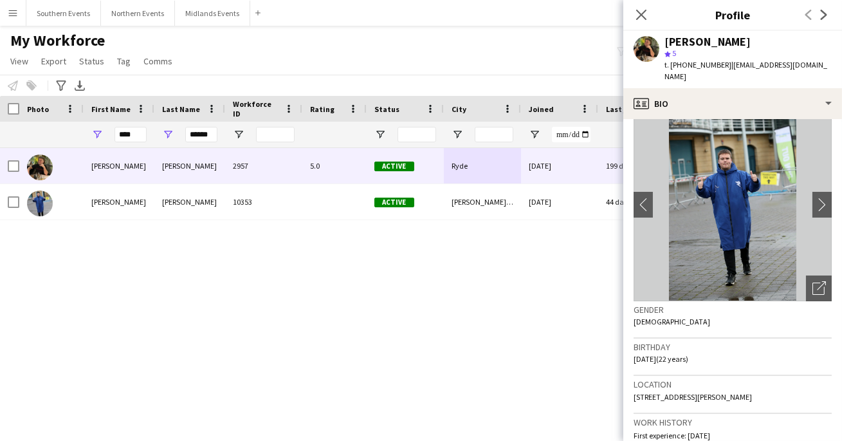
scroll to position [0, 0]
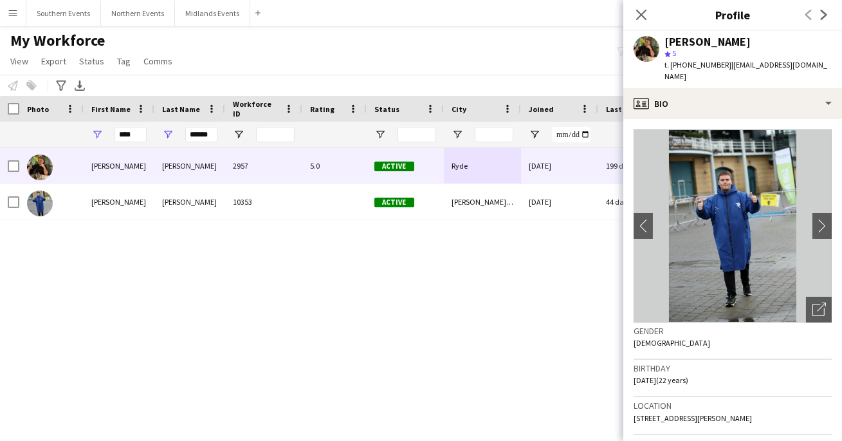
drag, startPoint x: 662, startPoint y: 53, endPoint x: 682, endPoint y: 53, distance: 20.6
click at [682, 53] on div "[PERSON_NAME] star 5 t. [PHONE_NUMBER] | [EMAIL_ADDRESS][DOMAIN_NAME]" at bounding box center [732, 59] width 219 height 57
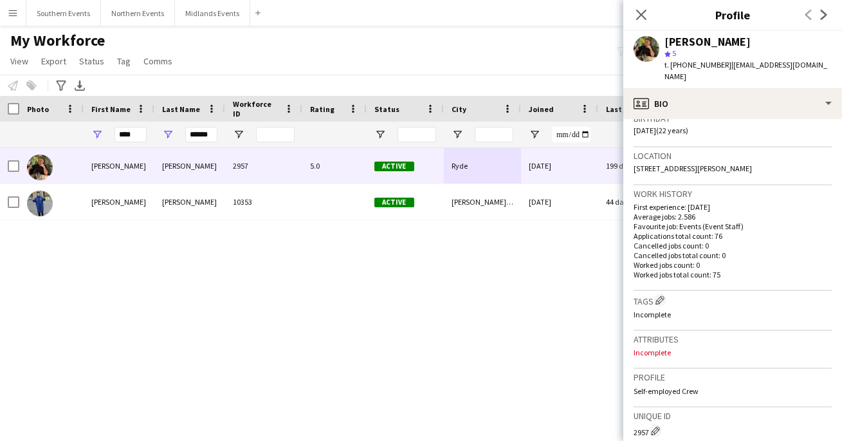
scroll to position [257, 0]
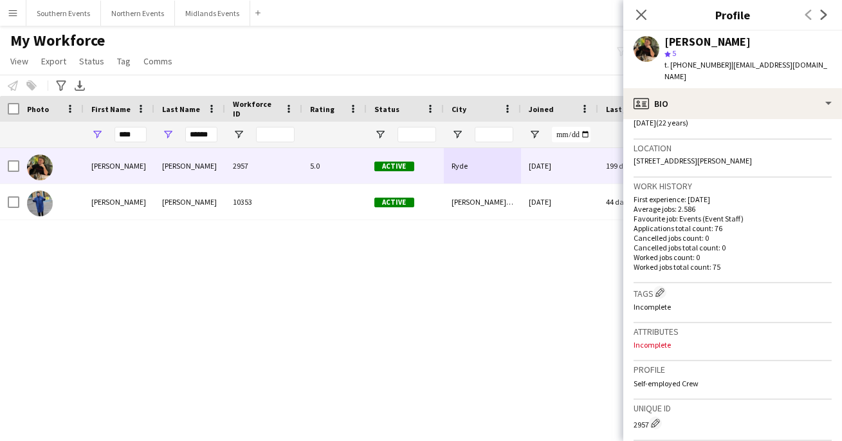
click at [632, 14] on div "Close pop-in" at bounding box center [641, 15] width 36 height 30
click at [644, 12] on icon at bounding box center [641, 14] width 12 height 12
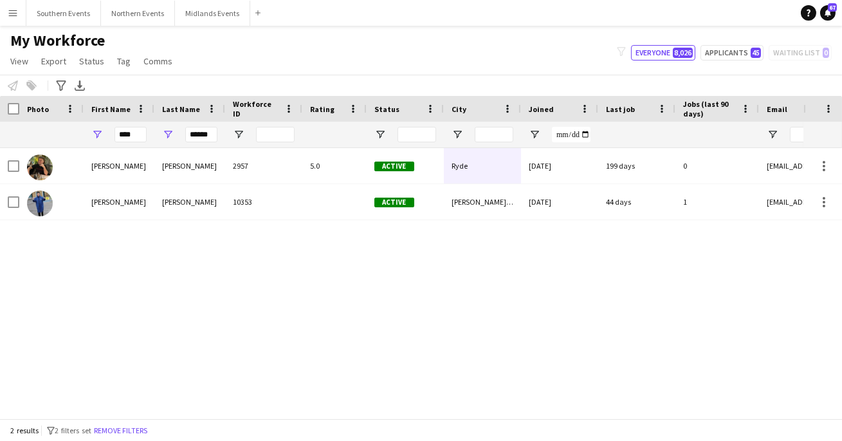
click at [526, 54] on div "My Workforce View Views Default view New view Update view Delete view Edit name…" at bounding box center [421, 53] width 842 height 44
click at [132, 132] on input "****" at bounding box center [130, 134] width 32 height 15
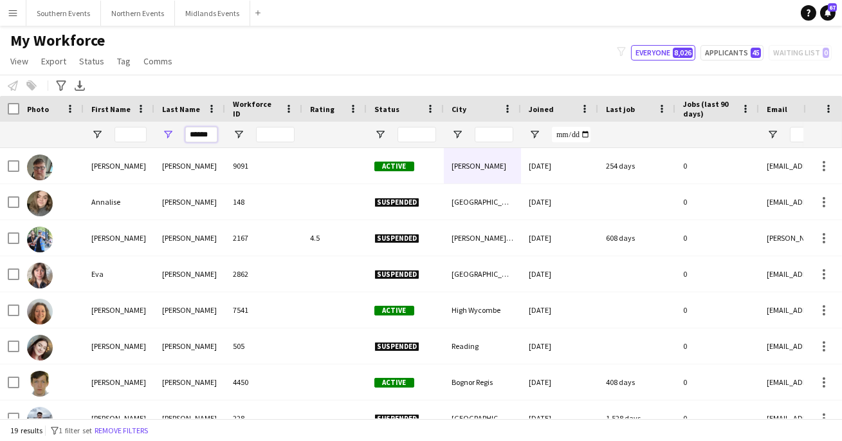
click at [206, 134] on input "******" at bounding box center [201, 134] width 32 height 15
click at [74, 131] on div at bounding box center [51, 135] width 49 height 26
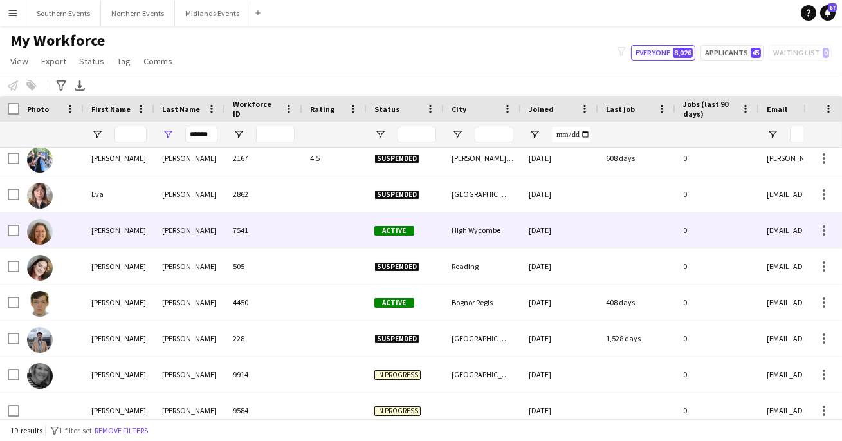
scroll to position [0, 0]
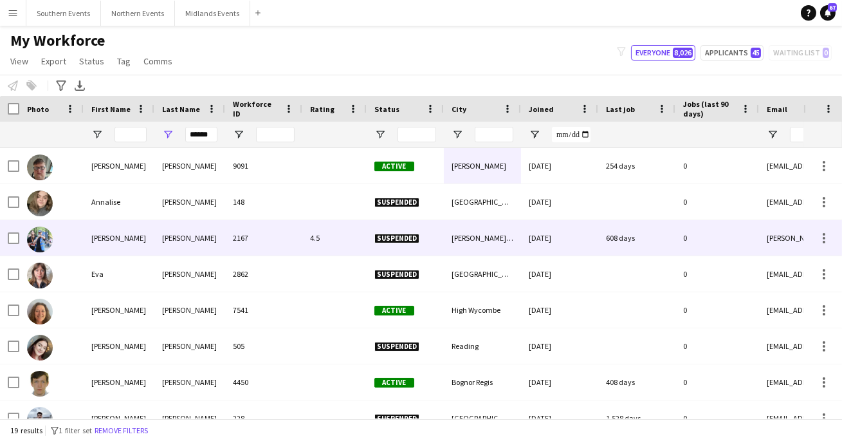
click at [193, 233] on div "[PERSON_NAME]" at bounding box center [189, 237] width 71 height 35
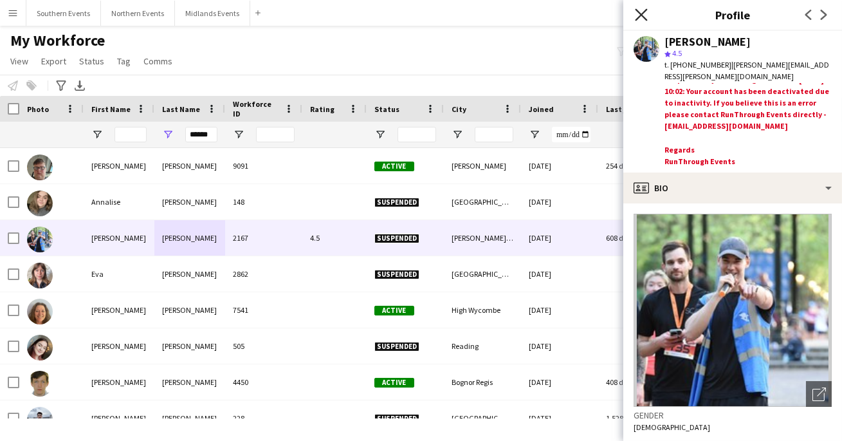
click at [640, 16] on icon at bounding box center [641, 14] width 12 height 12
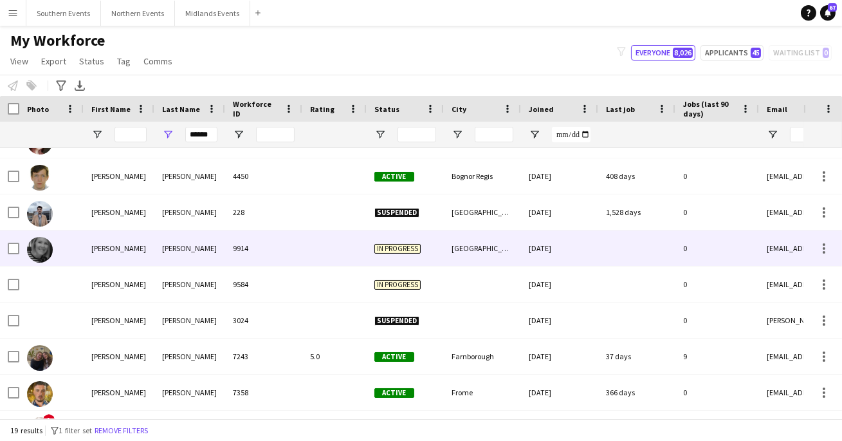
scroll to position [221, 0]
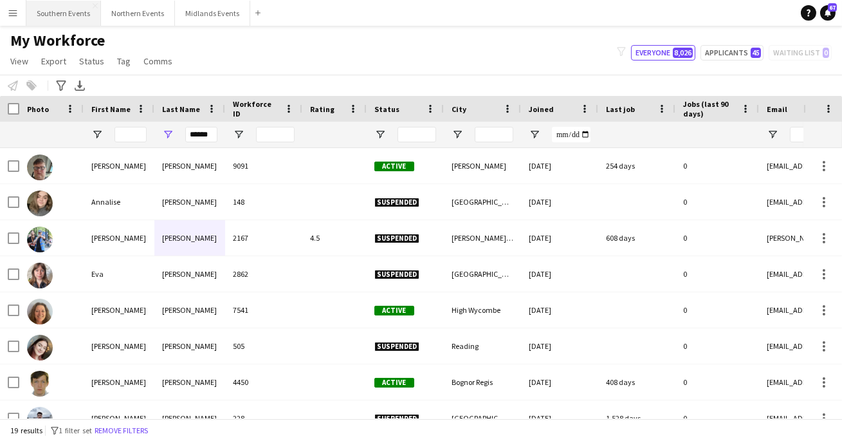
click at [73, 22] on button "Southern Events Close" at bounding box center [63, 13] width 75 height 25
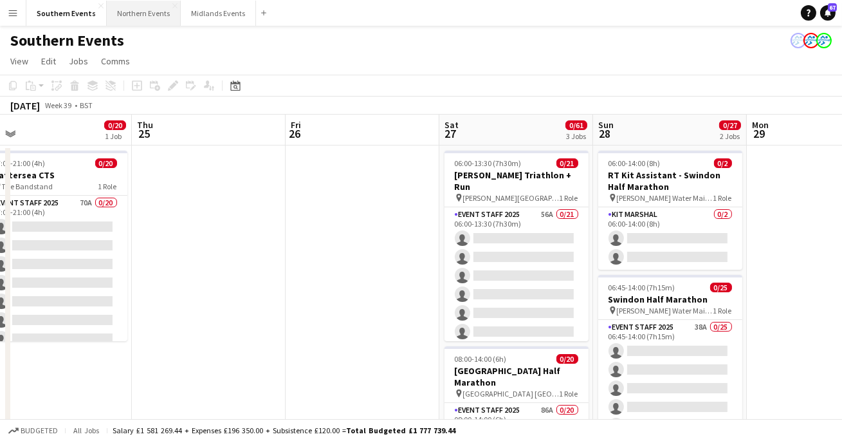
click at [140, 20] on button "Northern Events Close" at bounding box center [144, 13] width 74 height 25
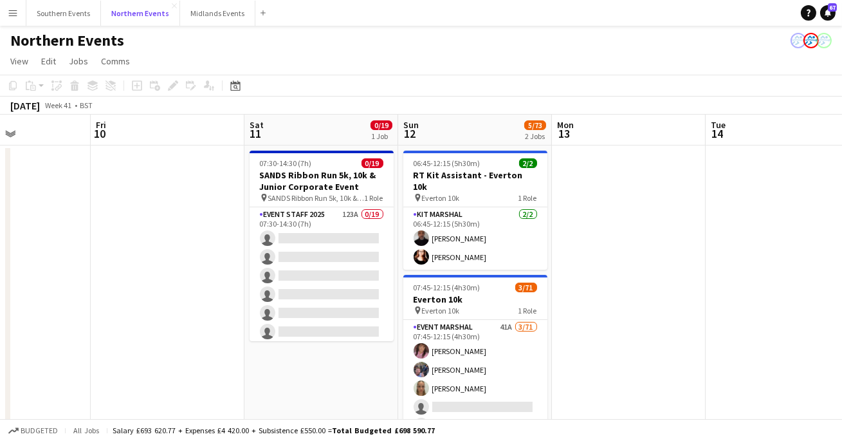
scroll to position [0, 372]
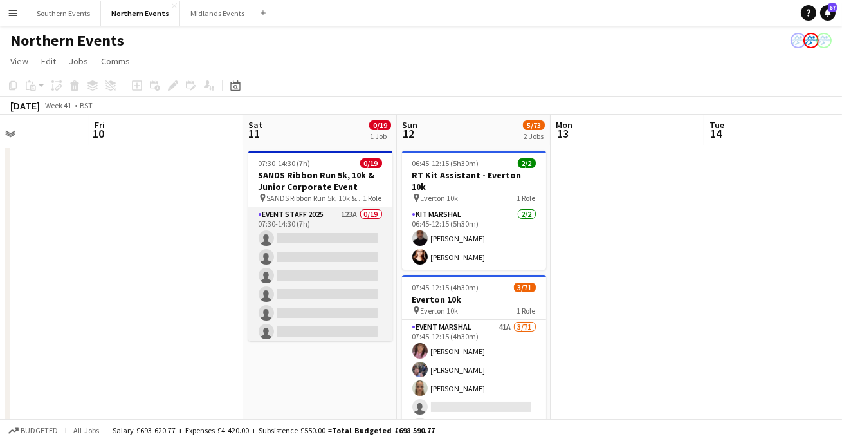
click at [314, 245] on app-card-role "Event Staff 2025 123A 0/19 07:30-14:30 (7h) single-neutral-actions single-neutr…" at bounding box center [320, 396] width 144 height 379
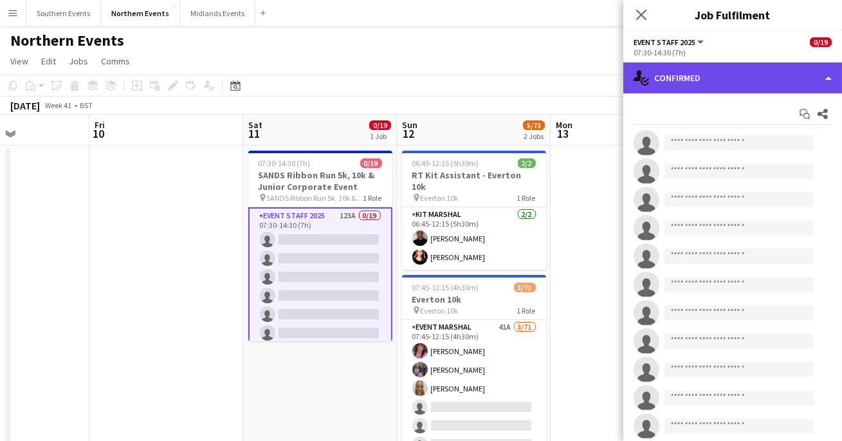
click at [782, 76] on div "single-neutral-actions-check-2 Confirmed" at bounding box center [732, 77] width 219 height 31
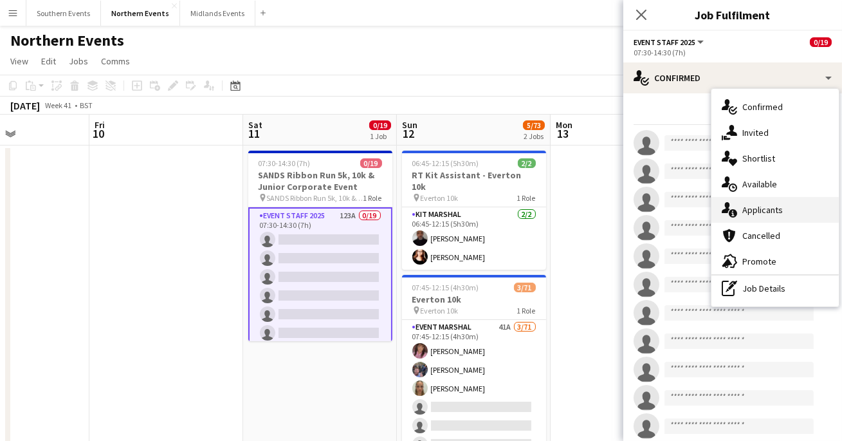
click at [749, 217] on div "single-neutral-actions-information Applicants" at bounding box center [774, 210] width 127 height 26
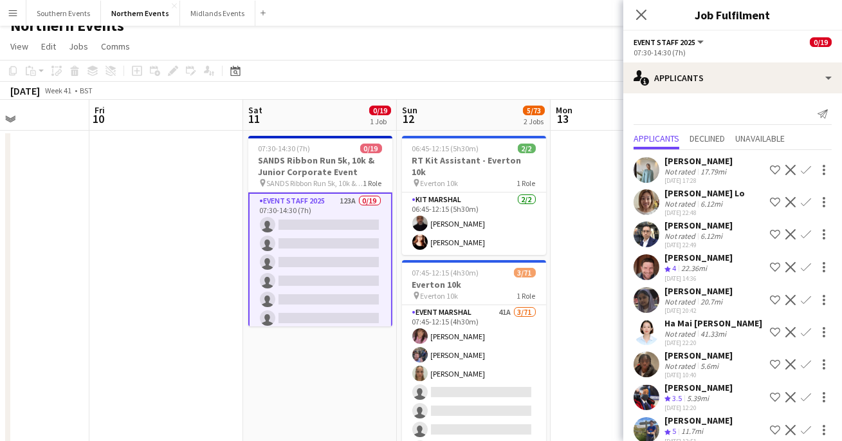
scroll to position [0, 0]
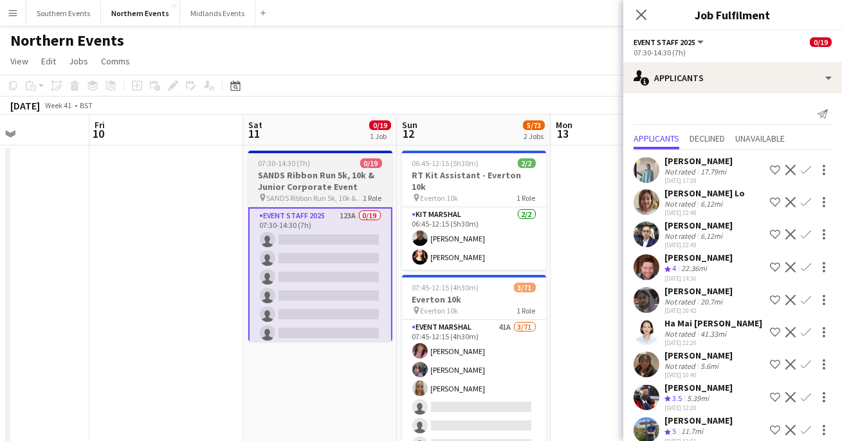
click at [325, 195] on span "SANDS Ribbon Run 5k, 10k & Junior Corporate Event" at bounding box center [315, 198] width 96 height 10
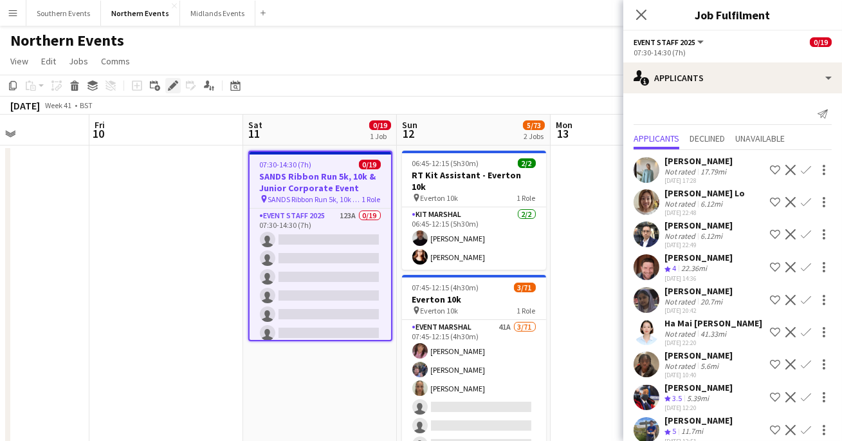
click at [172, 84] on icon at bounding box center [172, 85] width 7 height 7
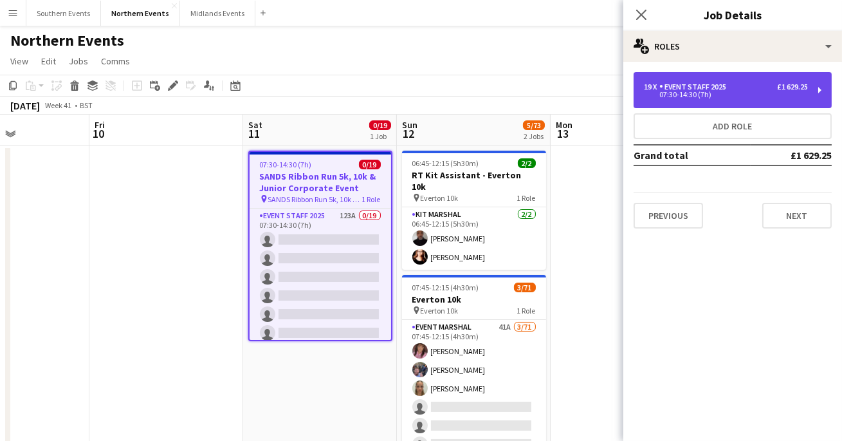
click at [823, 93] on div "19 x Event Staff 2025 £1 629.25 07:30-14:30 (7h)" at bounding box center [732, 90] width 198 height 36
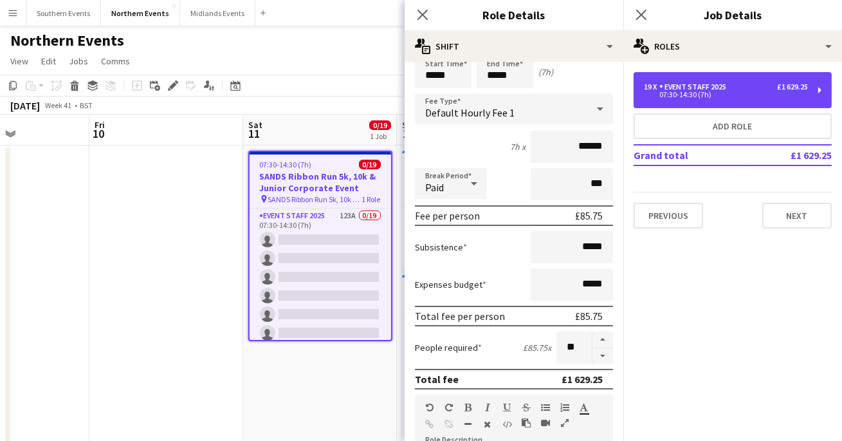
scroll to position [58, 0]
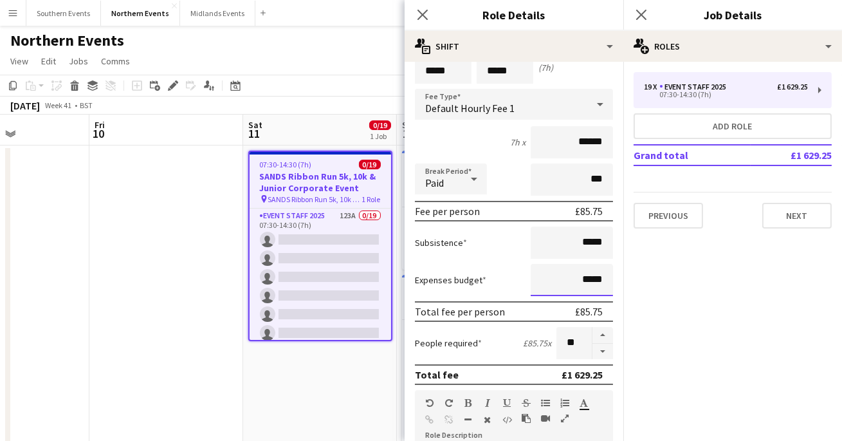
click at [584, 281] on input "*****" at bounding box center [572, 280] width 82 height 32
type input "******"
click at [494, 271] on div "Expenses budget ******" at bounding box center [514, 280] width 198 height 32
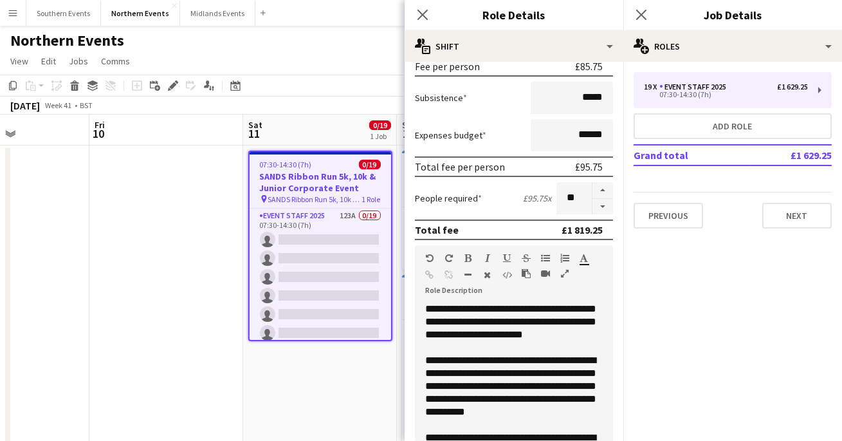
scroll to position [5, 0]
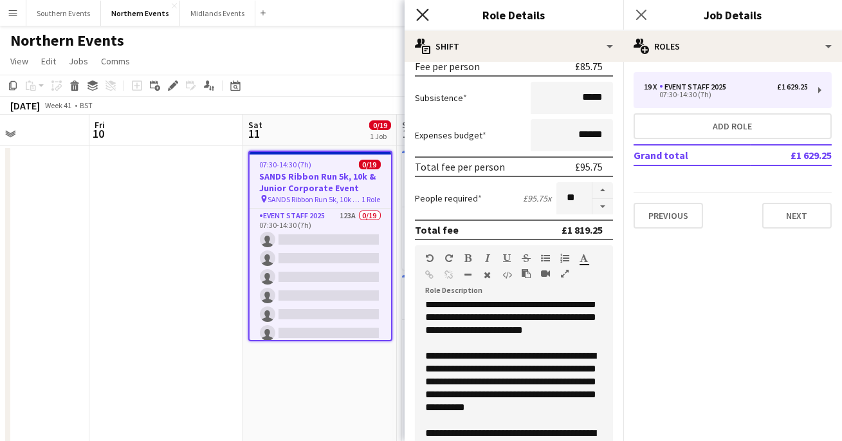
click at [416, 15] on icon "Close pop-in" at bounding box center [422, 14] width 12 height 12
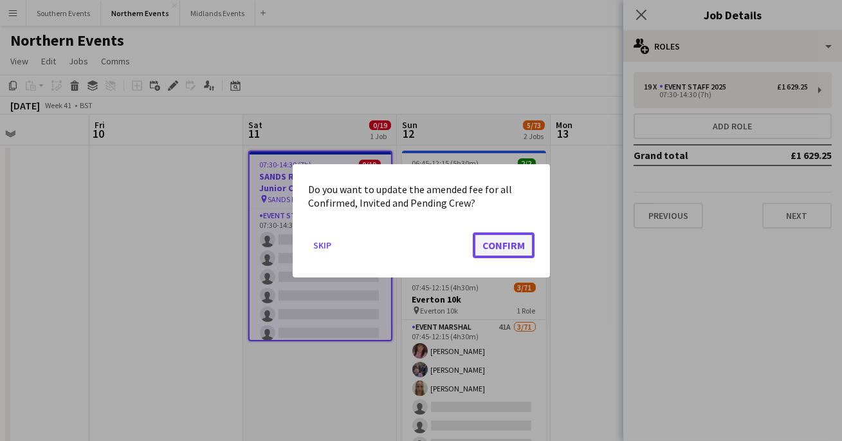
click at [485, 247] on button "Confirm" at bounding box center [504, 245] width 62 height 26
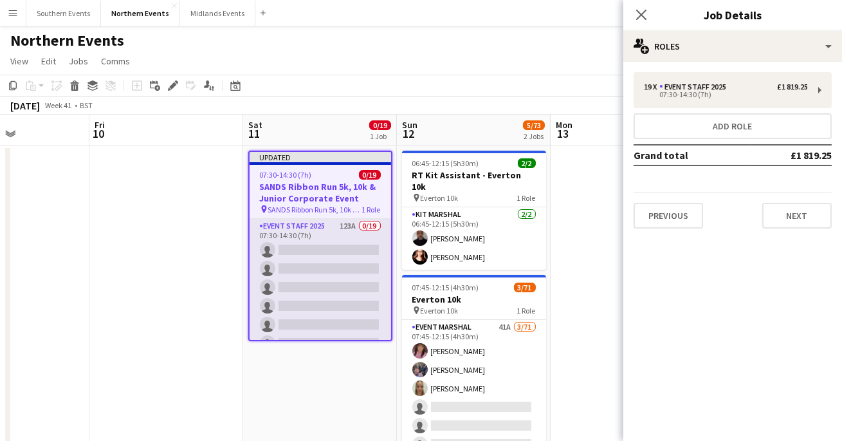
click at [280, 253] on app-card-role "Event Staff 2025 123A 0/19 07:30-14:30 (7h) single-neutral-actions single-neutr…" at bounding box center [320, 408] width 141 height 379
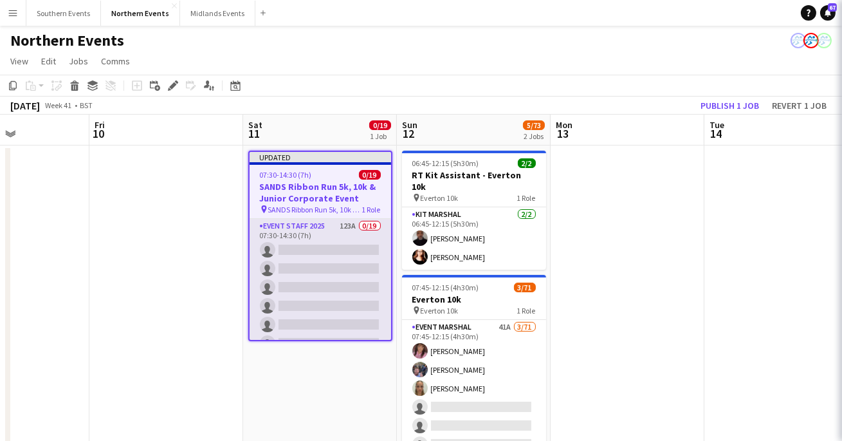
scroll to position [0, 372]
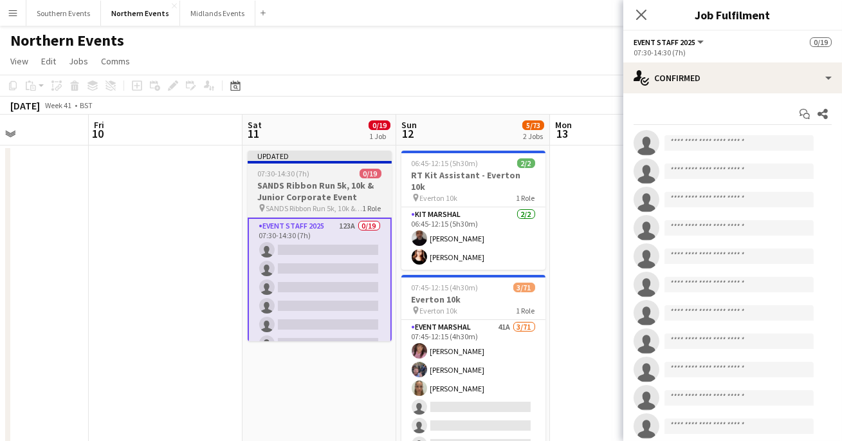
click at [331, 186] on h3 "SANDS Ribbon Run 5k, 10k & Junior Corporate Event" at bounding box center [320, 190] width 144 height 23
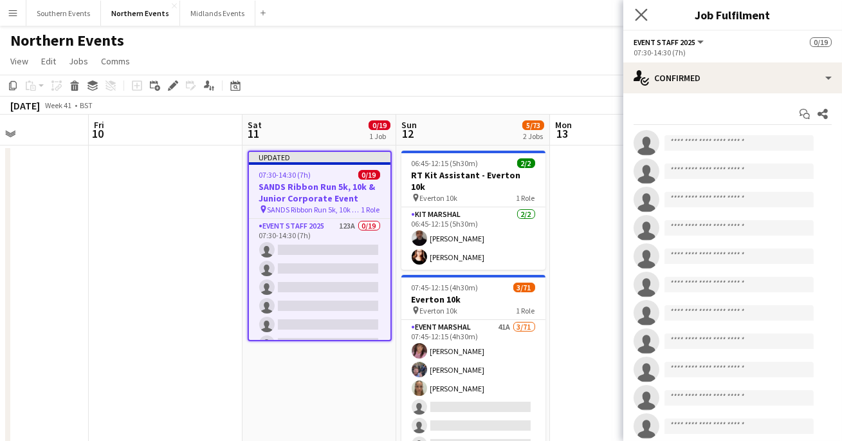
click at [648, 11] on app-icon "Close pop-in" at bounding box center [641, 15] width 19 height 19
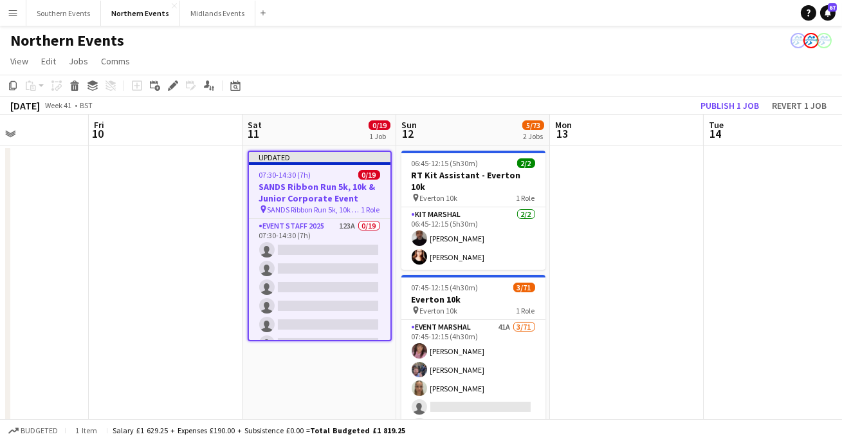
click at [713, 96] on div "[DATE] Week 41 • BST Publish 1 job Revert 1 job" at bounding box center [421, 105] width 842 height 18
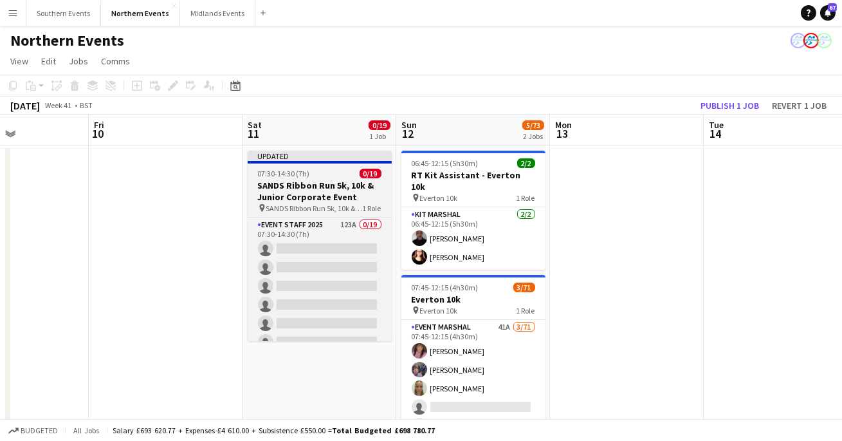
click at [283, 192] on h3 "SANDS Ribbon Run 5k, 10k & Junior Corporate Event" at bounding box center [320, 190] width 144 height 23
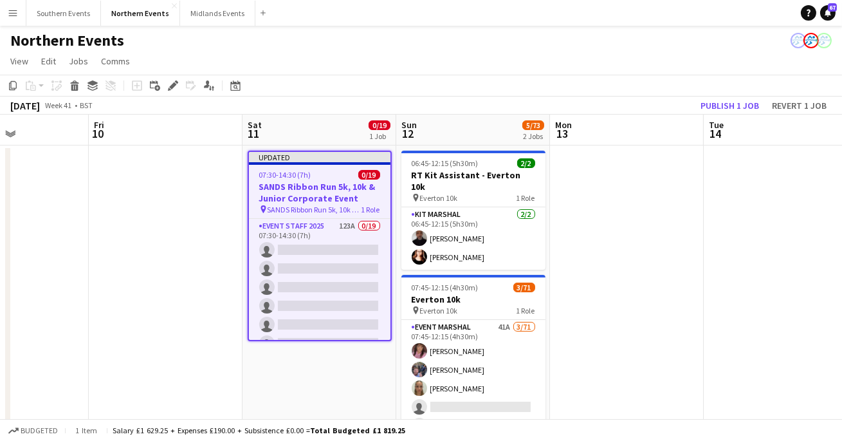
scroll to position [0, 372]
click at [734, 105] on button "Publish 1 job" at bounding box center [729, 105] width 69 height 17
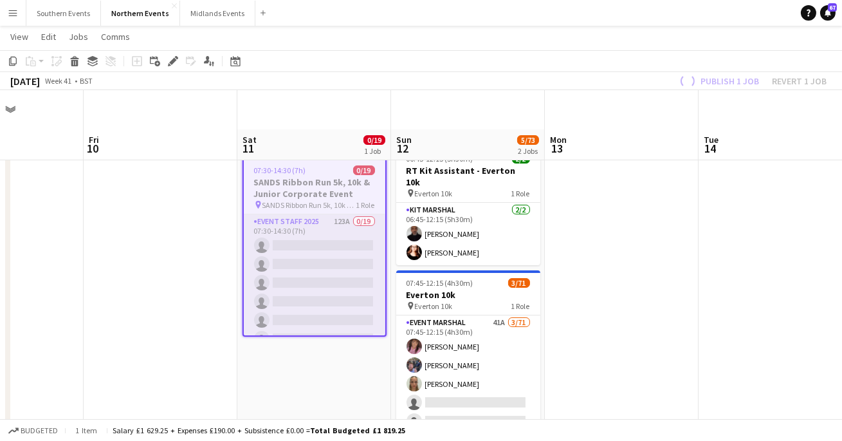
scroll to position [0, 0]
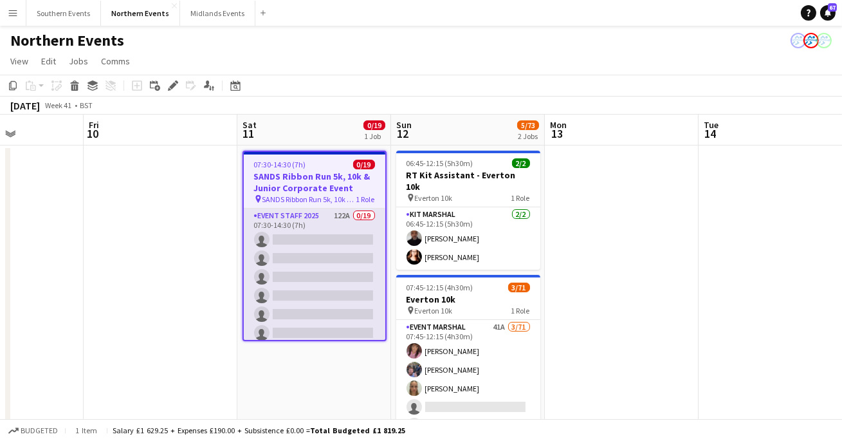
click at [354, 226] on app-card-role "Event Staff 2025 122A 0/19 07:30-14:30 (7h) single-neutral-actions single-neutr…" at bounding box center [314, 397] width 141 height 379
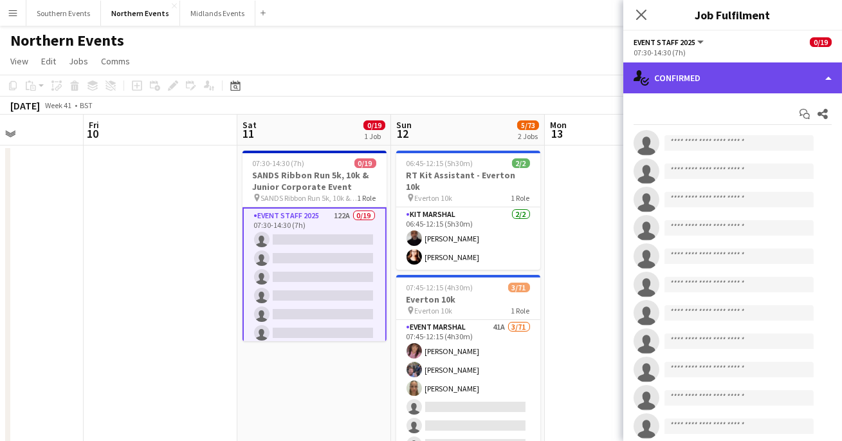
click at [738, 71] on div "single-neutral-actions-check-2 Confirmed" at bounding box center [732, 77] width 219 height 31
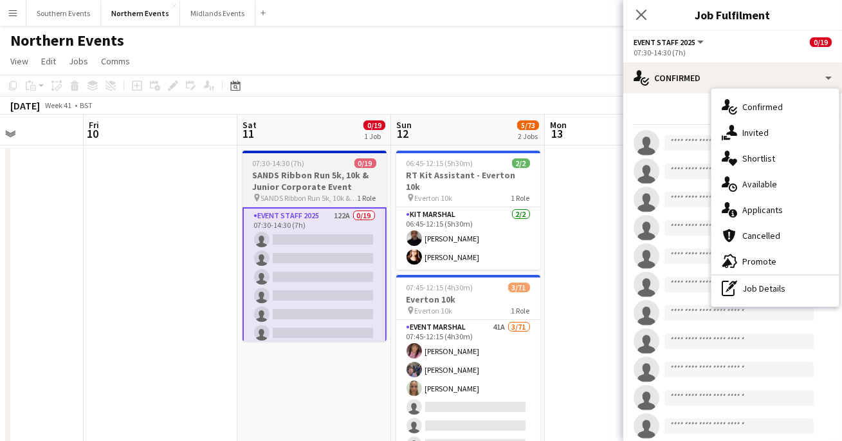
click at [319, 188] on h3 "SANDS Ribbon Run 5k, 10k & Junior Corporate Event" at bounding box center [314, 180] width 144 height 23
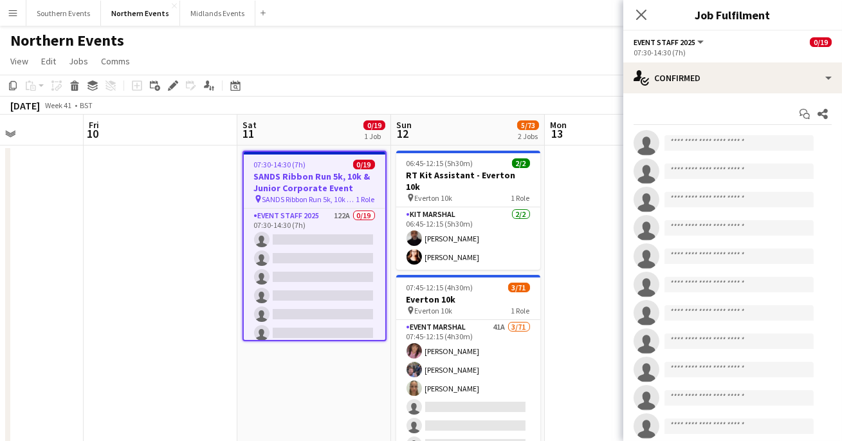
scroll to position [0, 378]
click at [171, 86] on icon at bounding box center [172, 85] width 7 height 7
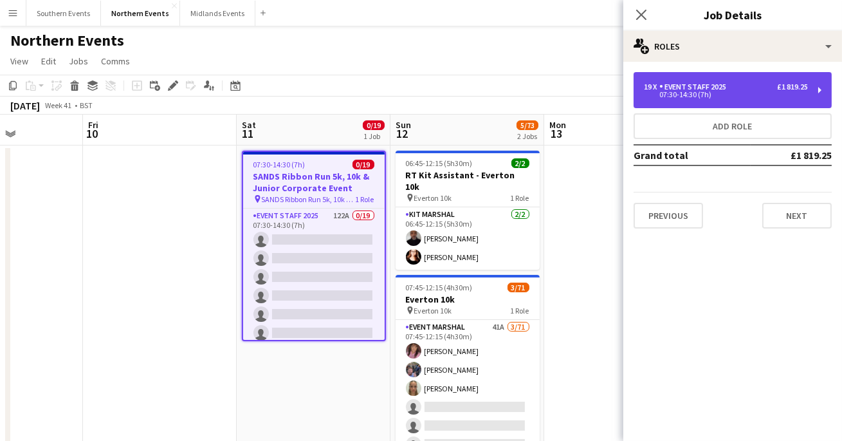
click at [691, 86] on div "Event Staff 2025" at bounding box center [695, 86] width 72 height 9
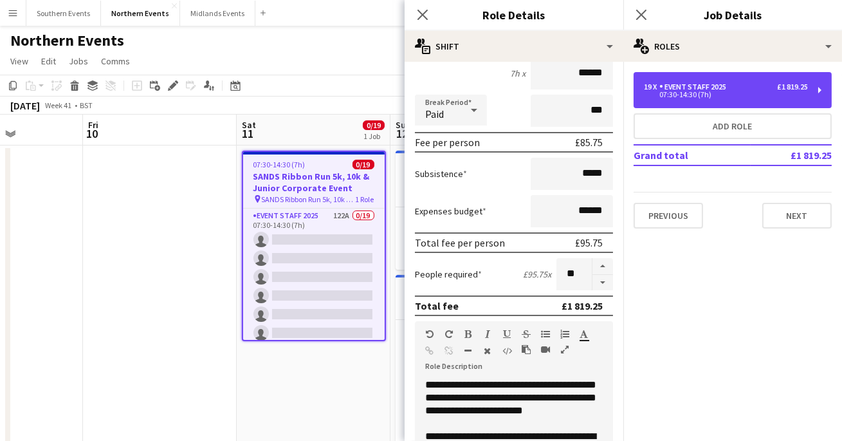
scroll to position [141, 0]
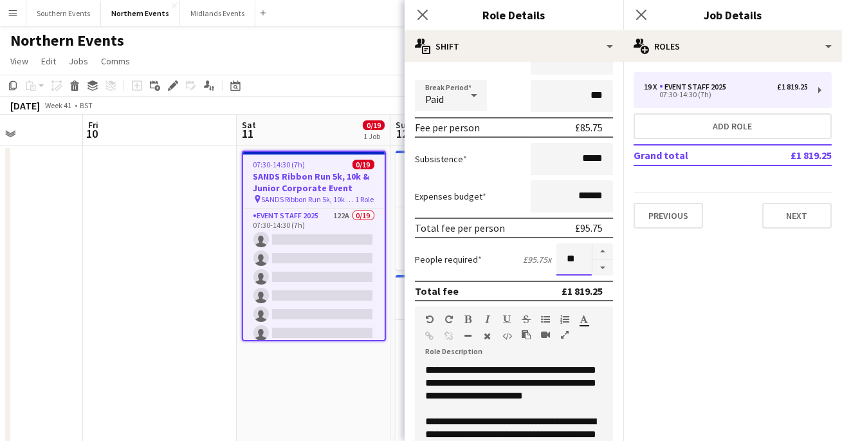
click at [574, 254] on input "**" at bounding box center [573, 259] width 35 height 32
click at [486, 270] on div "People required £95.75 x ***" at bounding box center [514, 259] width 198 height 32
click at [574, 258] on input "***" at bounding box center [573, 259] width 35 height 32
type input "**"
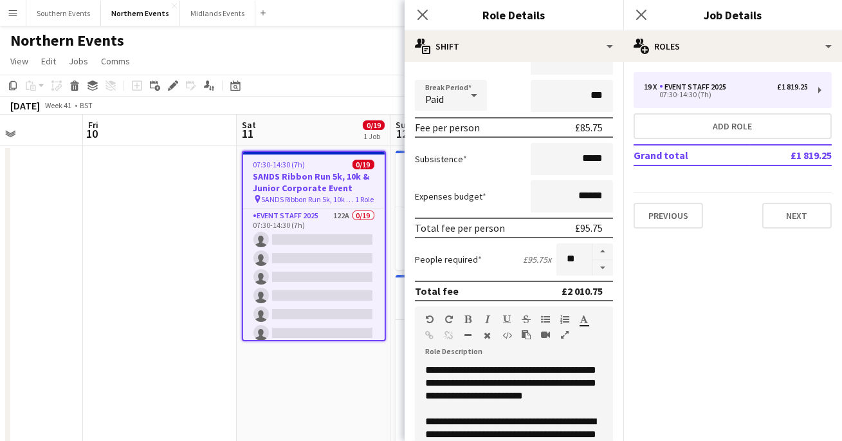
click at [497, 257] on div "People required £95.75 x **" at bounding box center [514, 259] width 198 height 32
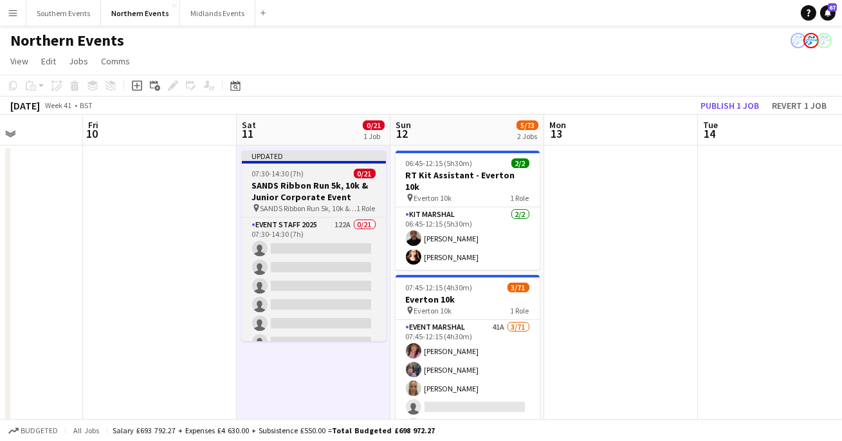
click at [372, 183] on h3 "SANDS Ribbon Run 5k, 10k & Junior Corporate Event" at bounding box center [314, 190] width 144 height 23
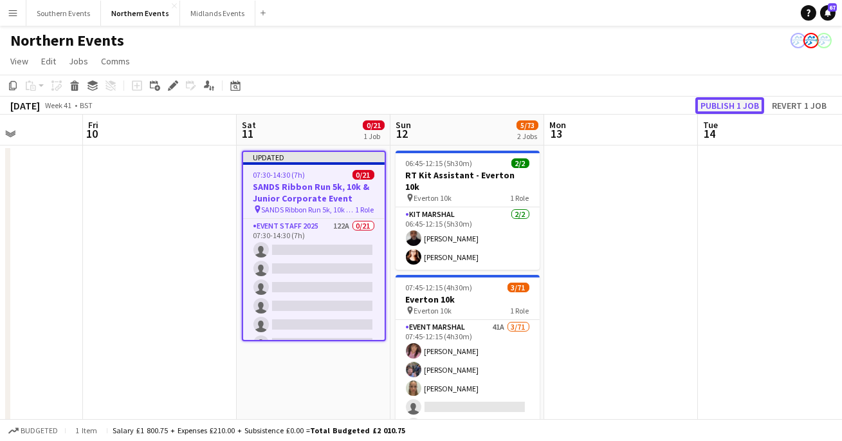
click at [711, 105] on button "Publish 1 job" at bounding box center [729, 105] width 69 height 17
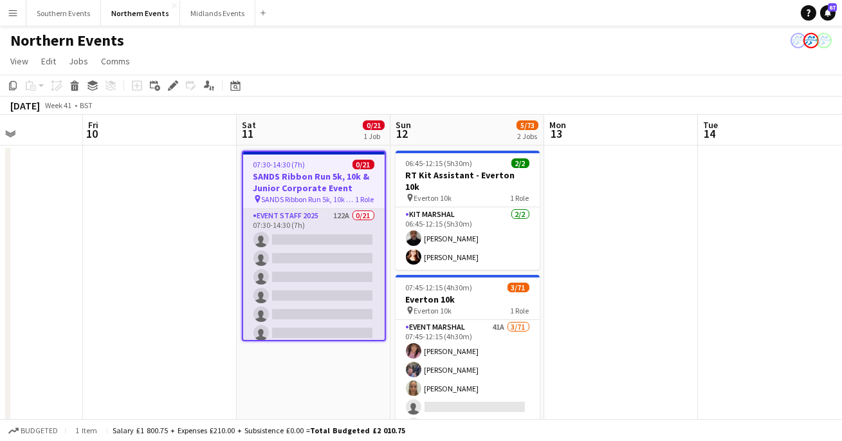
click at [333, 228] on app-card-role "Event Staff 2025 122A 0/21 07:30-14:30 (7h) single-neutral-actions single-neutr…" at bounding box center [313, 416] width 141 height 417
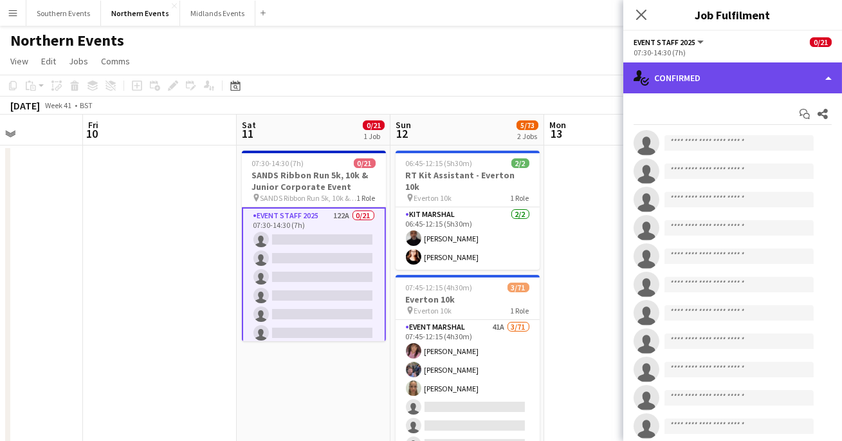
click at [776, 83] on div "single-neutral-actions-check-2 Confirmed" at bounding box center [732, 77] width 219 height 31
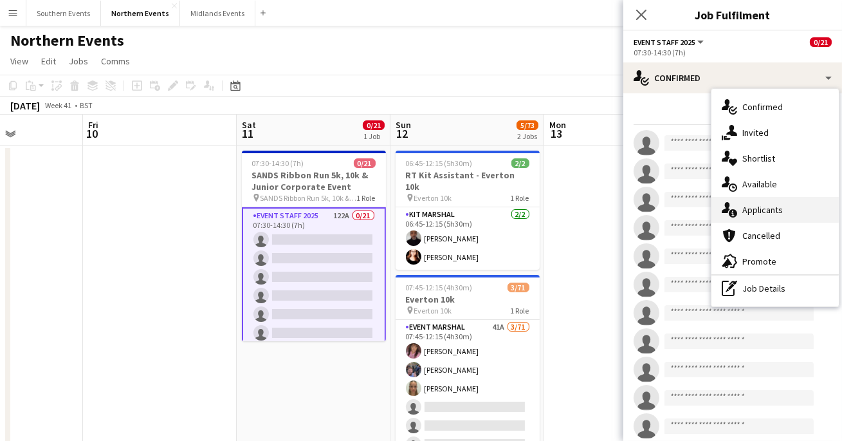
click at [760, 205] on div "single-neutral-actions-information Applicants" at bounding box center [774, 210] width 127 height 26
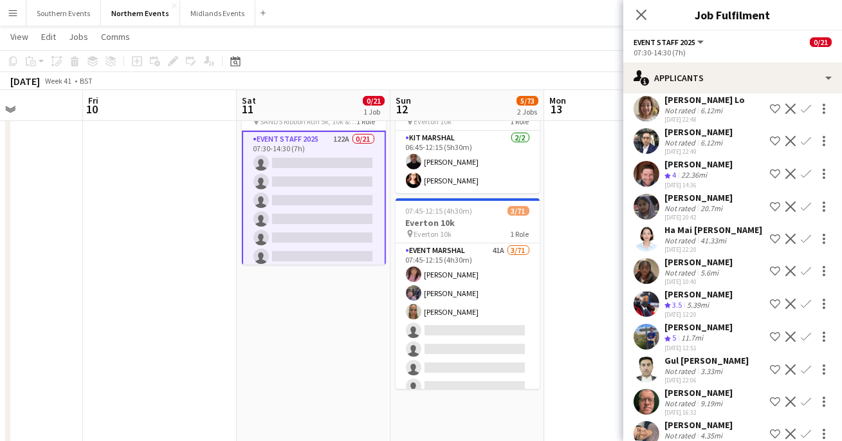
scroll to position [109, 0]
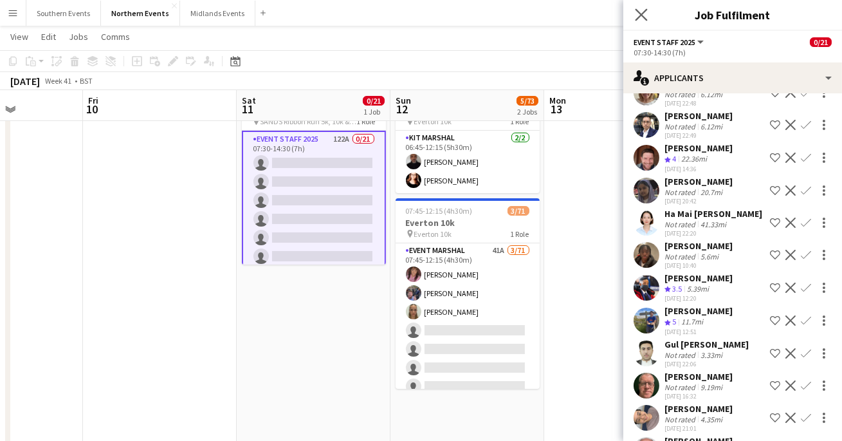
click at [644, 22] on app-icon "Close pop-in" at bounding box center [641, 15] width 19 height 19
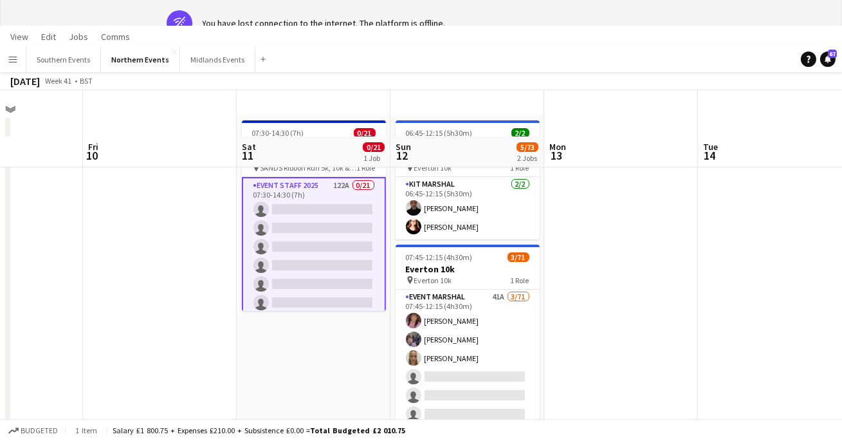
scroll to position [0, 0]
